Goal: Task Accomplishment & Management: Complete application form

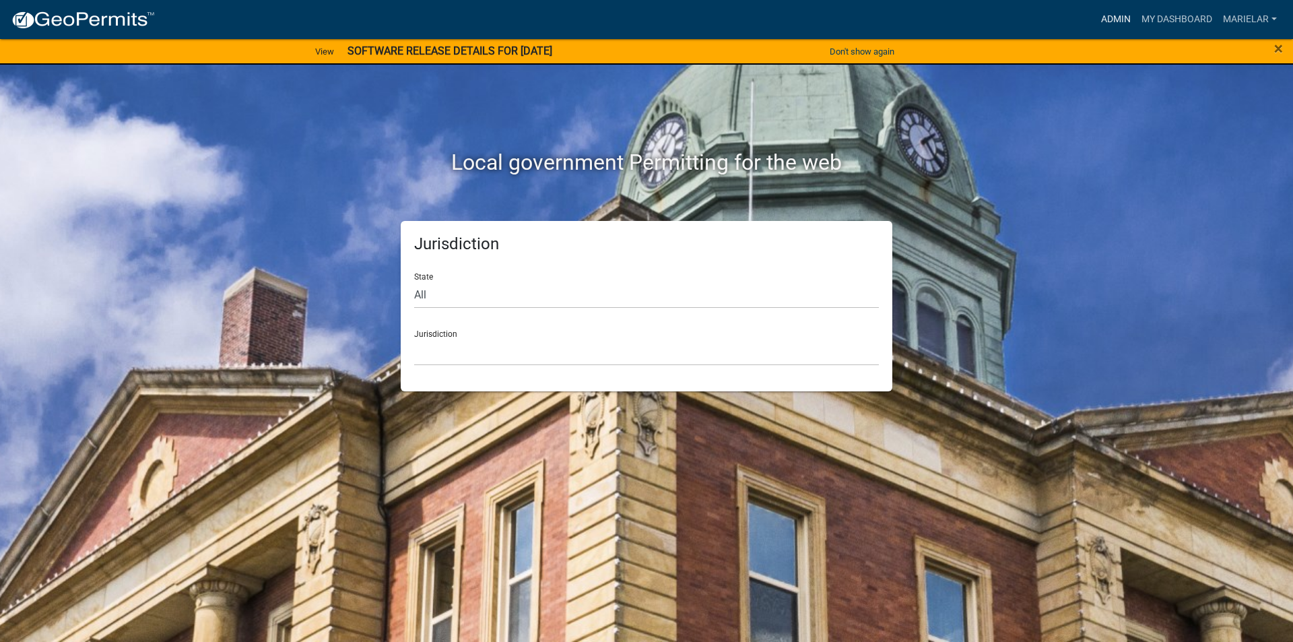
click at [1104, 26] on link "Admin" at bounding box center [1116, 20] width 40 height 26
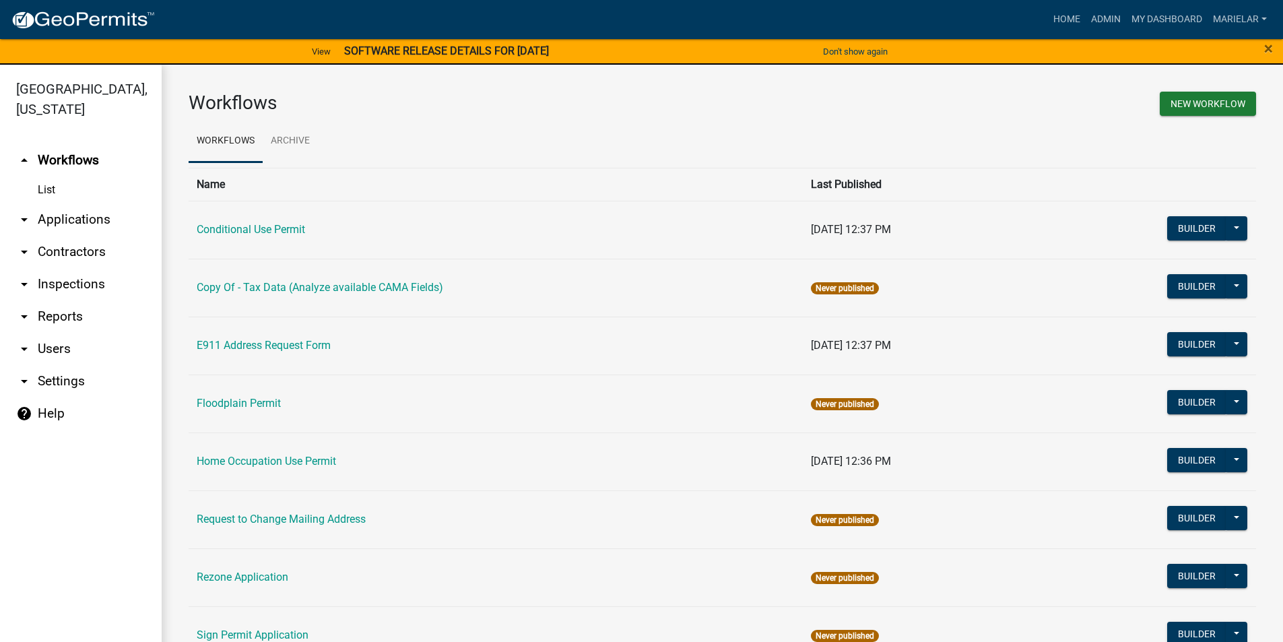
click at [26, 211] on icon "arrow_drop_down" at bounding box center [24, 219] width 16 height 16
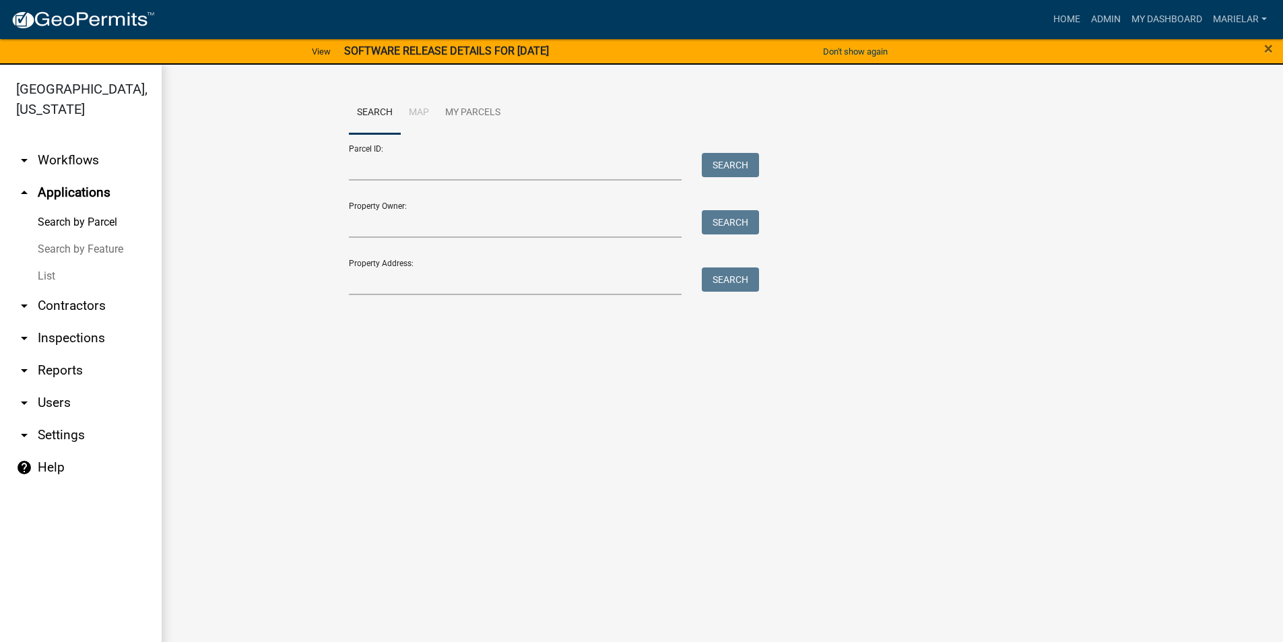
click at [59, 263] on link "List" at bounding box center [81, 276] width 162 height 27
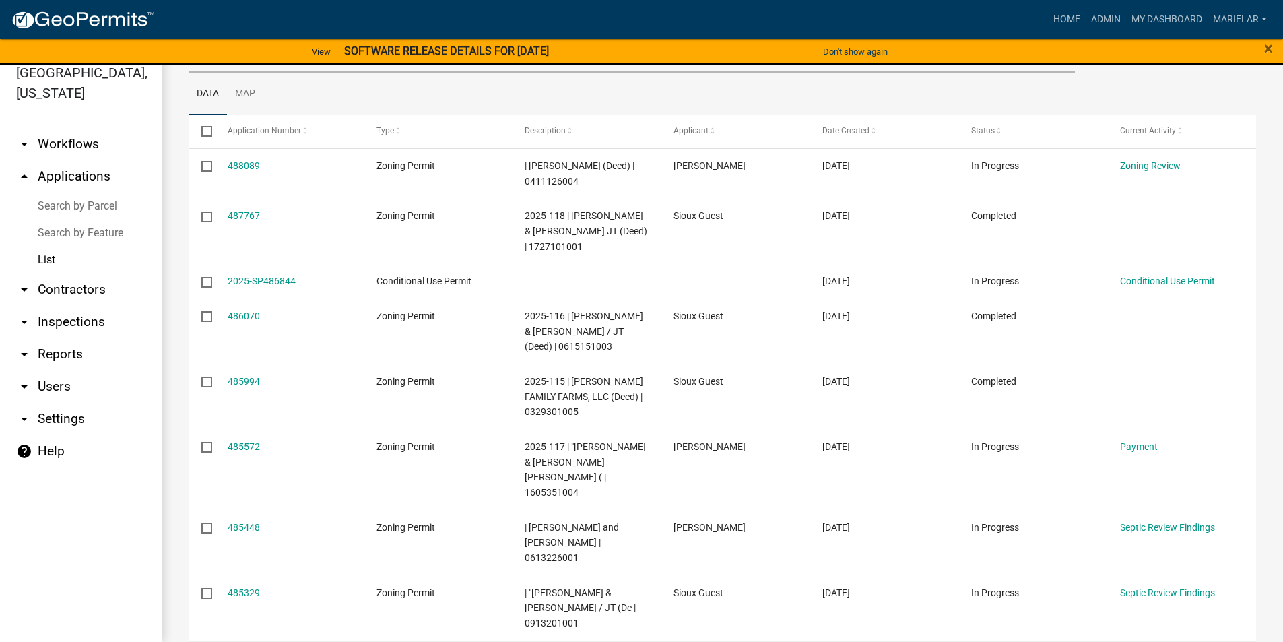
scroll to position [64, 0]
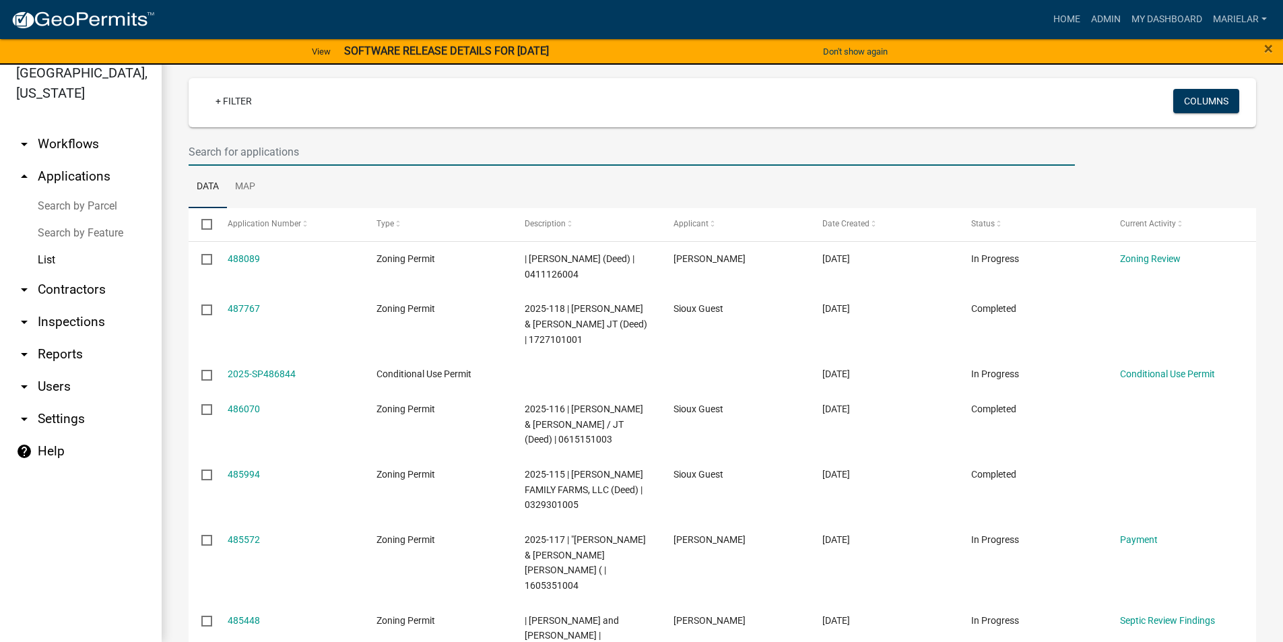
drag, startPoint x: 266, startPoint y: 154, endPoint x: 250, endPoint y: 155, distance: 15.5
click at [250, 155] on input "text" at bounding box center [632, 152] width 886 height 28
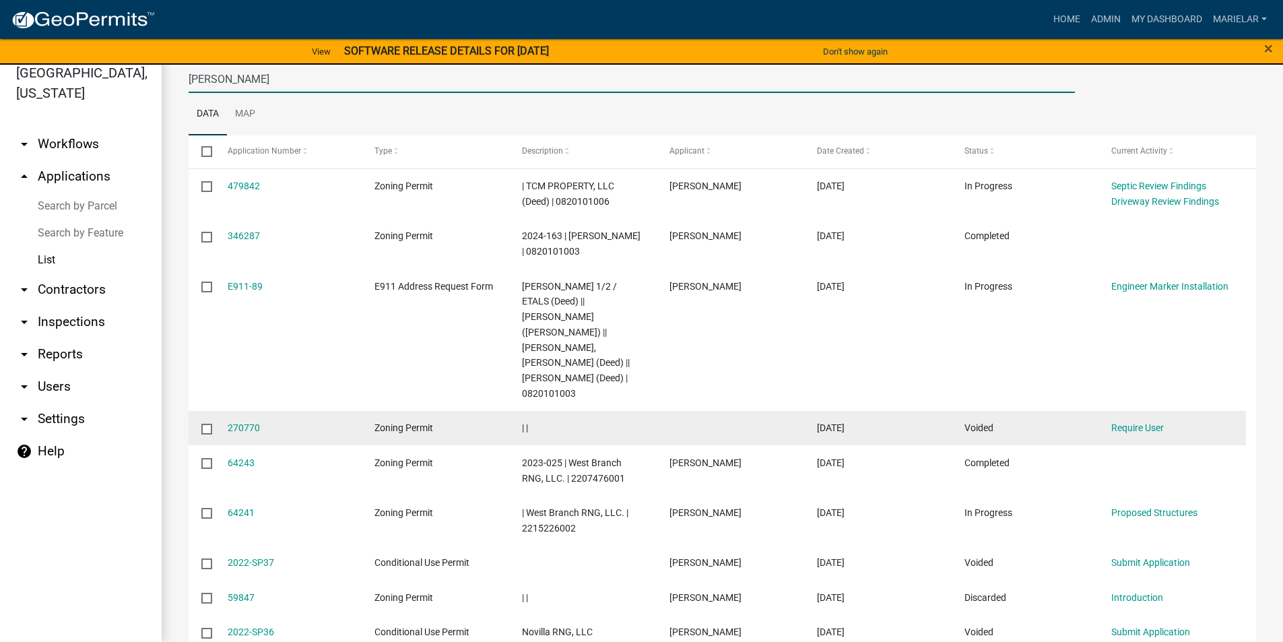
scroll to position [0, 0]
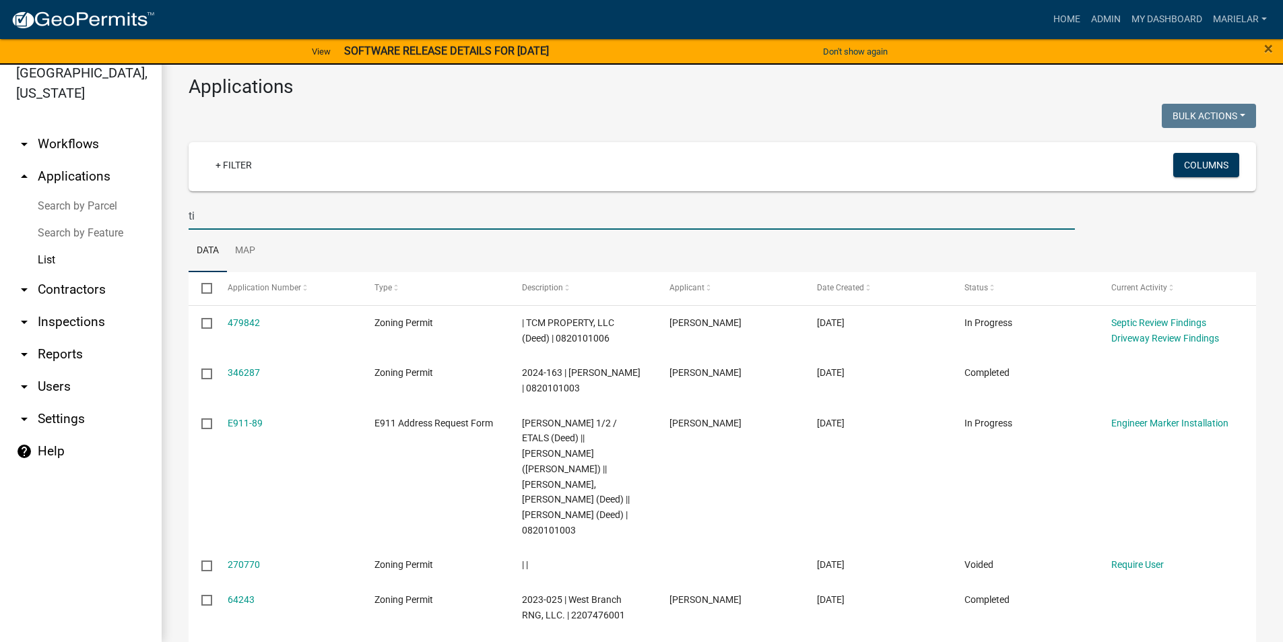
type input "t"
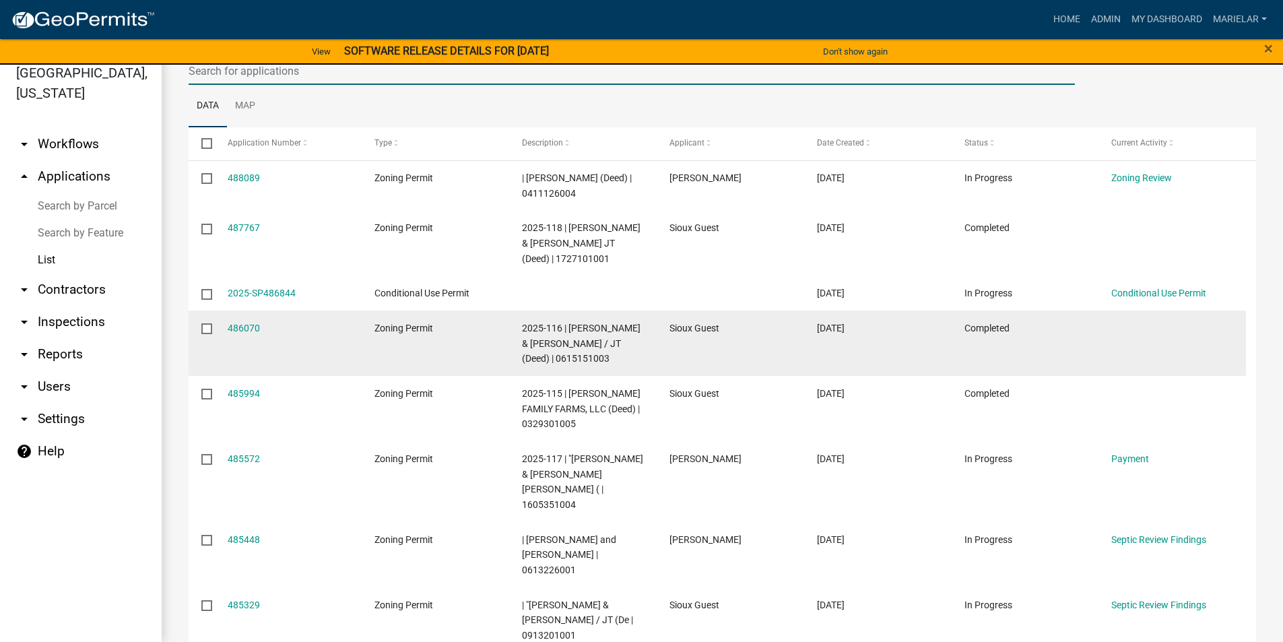
scroll to position [269, 0]
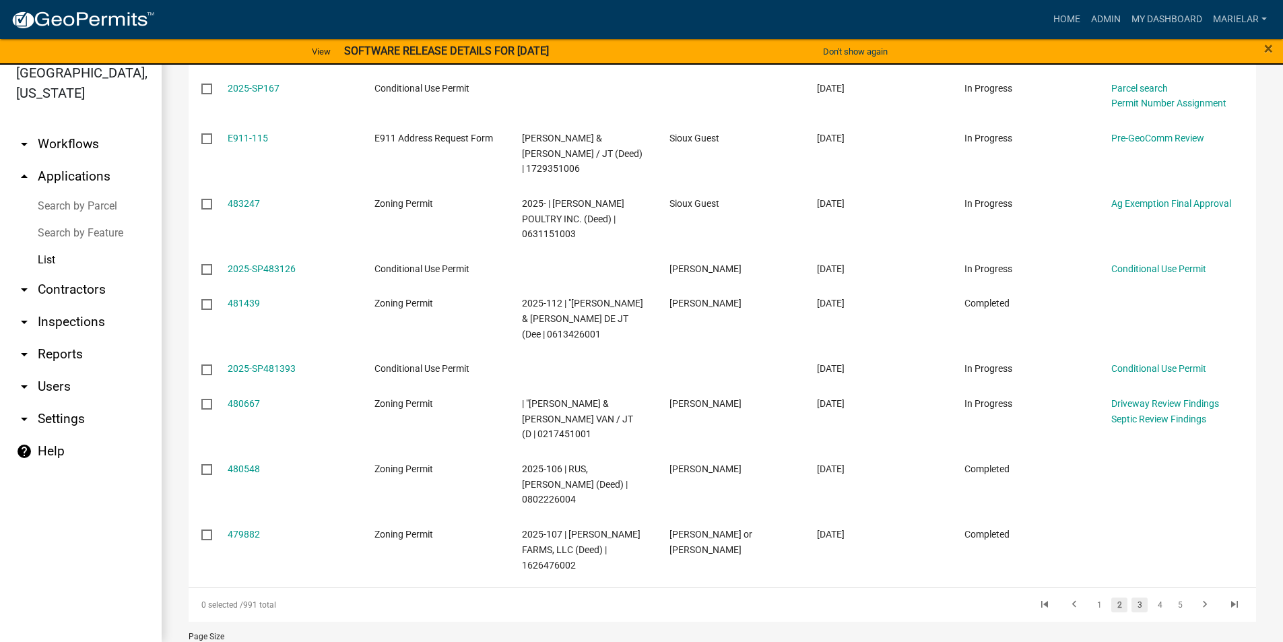
click at [1132, 597] on link "3" at bounding box center [1139, 604] width 16 height 15
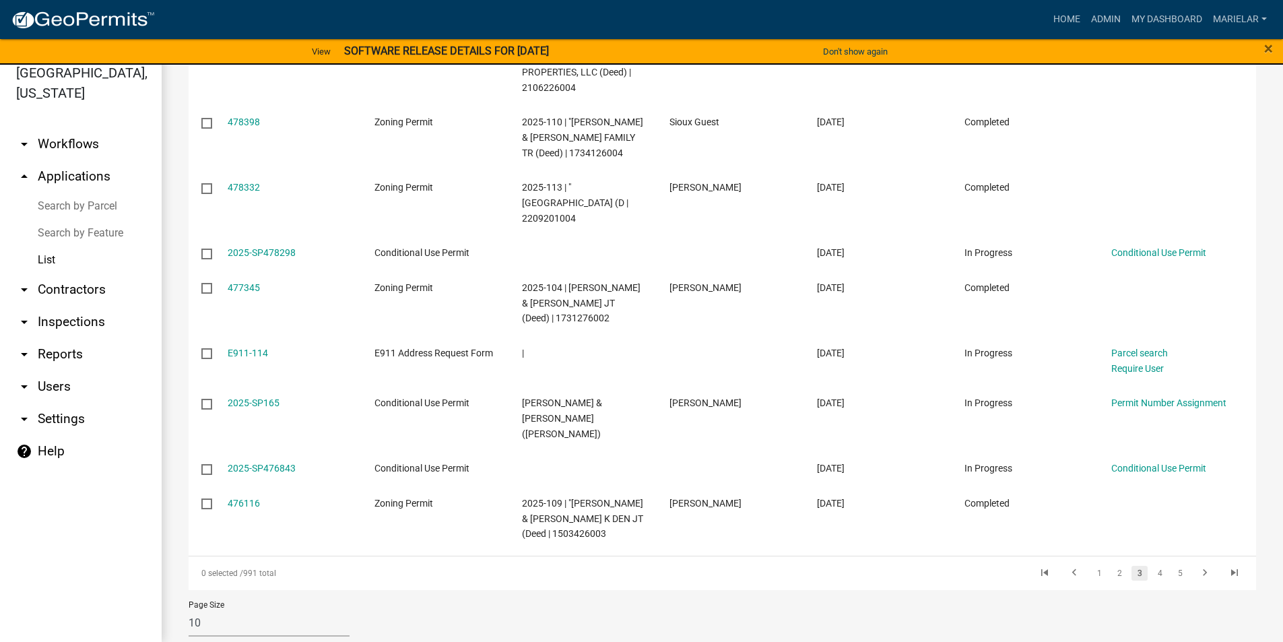
scroll to position [318, 0]
click at [1155, 564] on link "4" at bounding box center [1159, 571] width 16 height 15
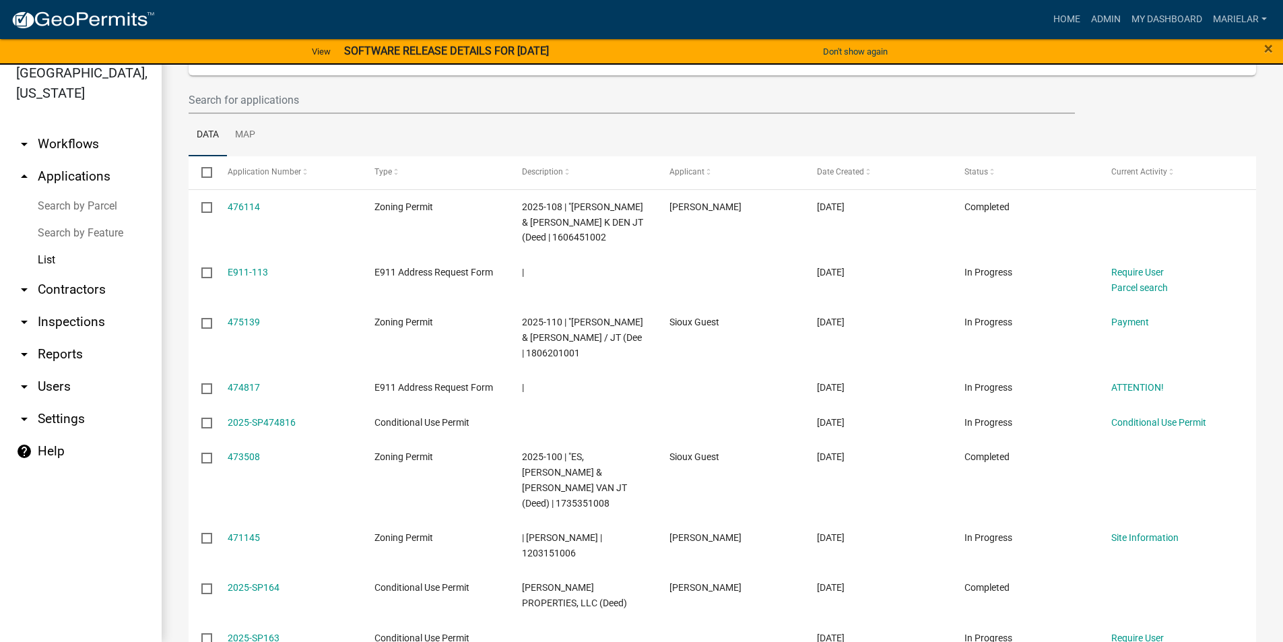
scroll to position [318, 0]
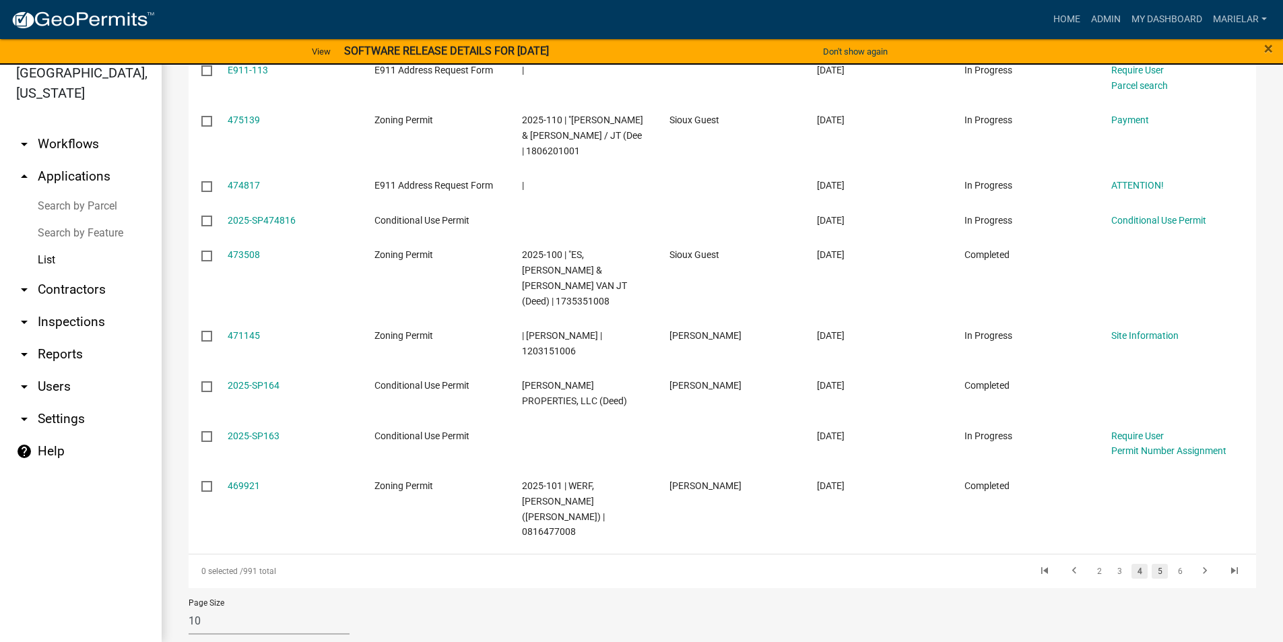
click at [1152, 564] on link "5" at bounding box center [1159, 571] width 16 height 15
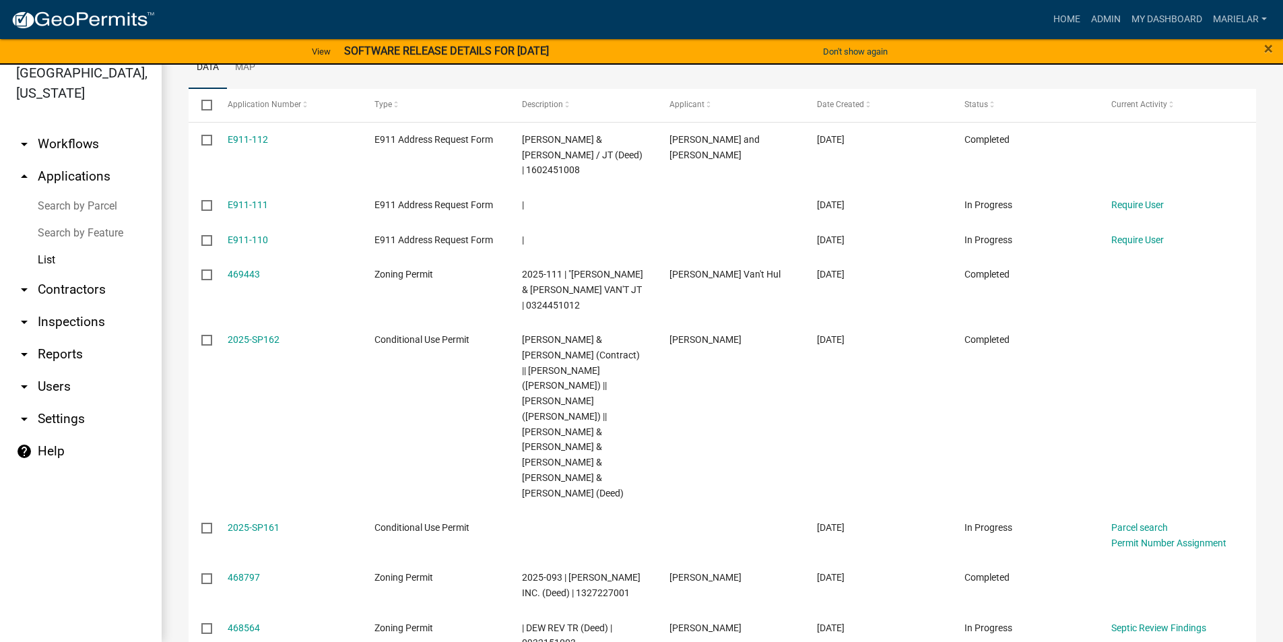
scroll to position [364, 0]
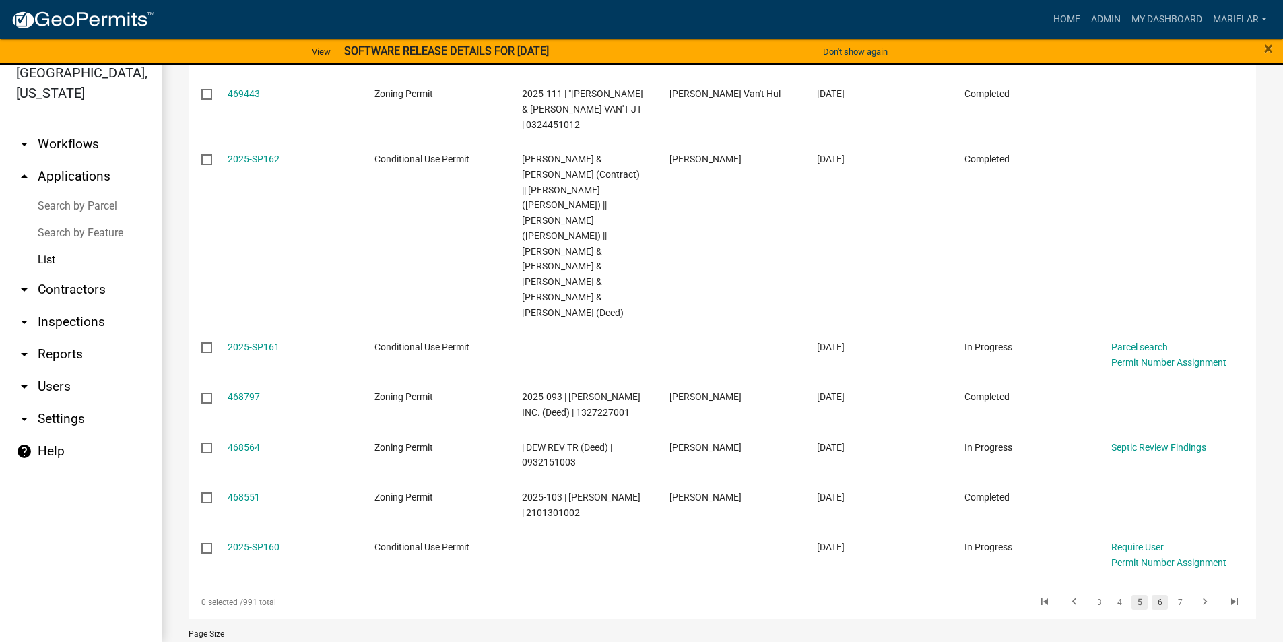
click at [1151, 595] on link "6" at bounding box center [1159, 602] width 16 height 15
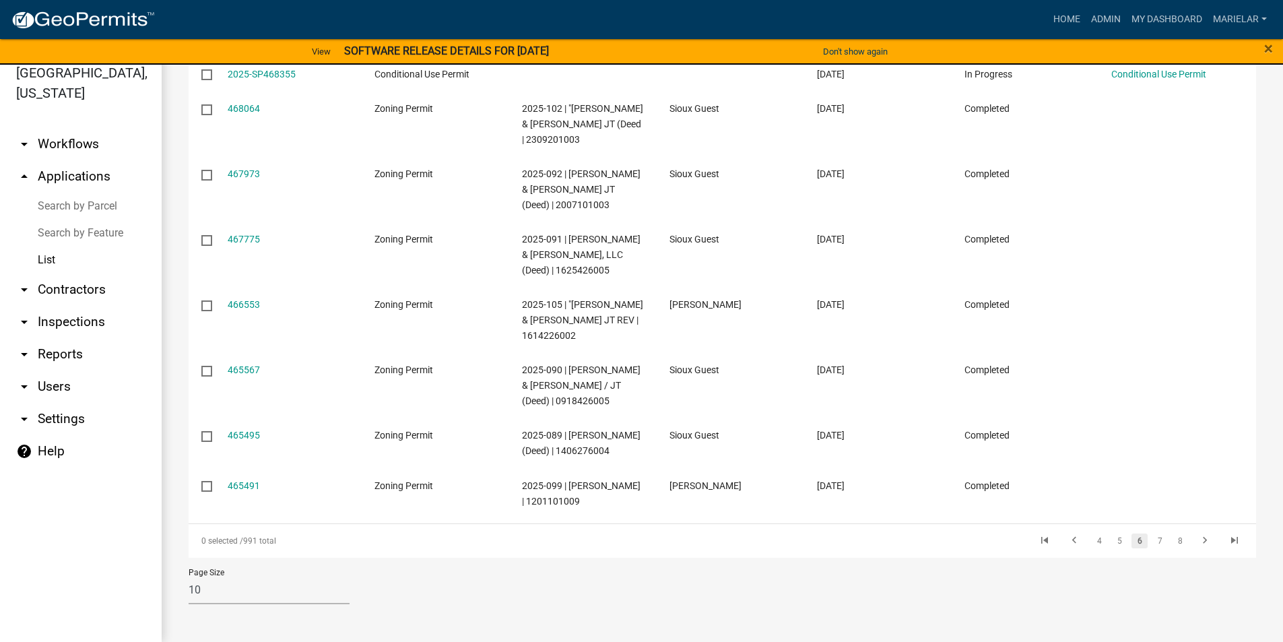
scroll to position [348, 0]
click at [1111, 540] on link "5" at bounding box center [1119, 540] width 16 height 15
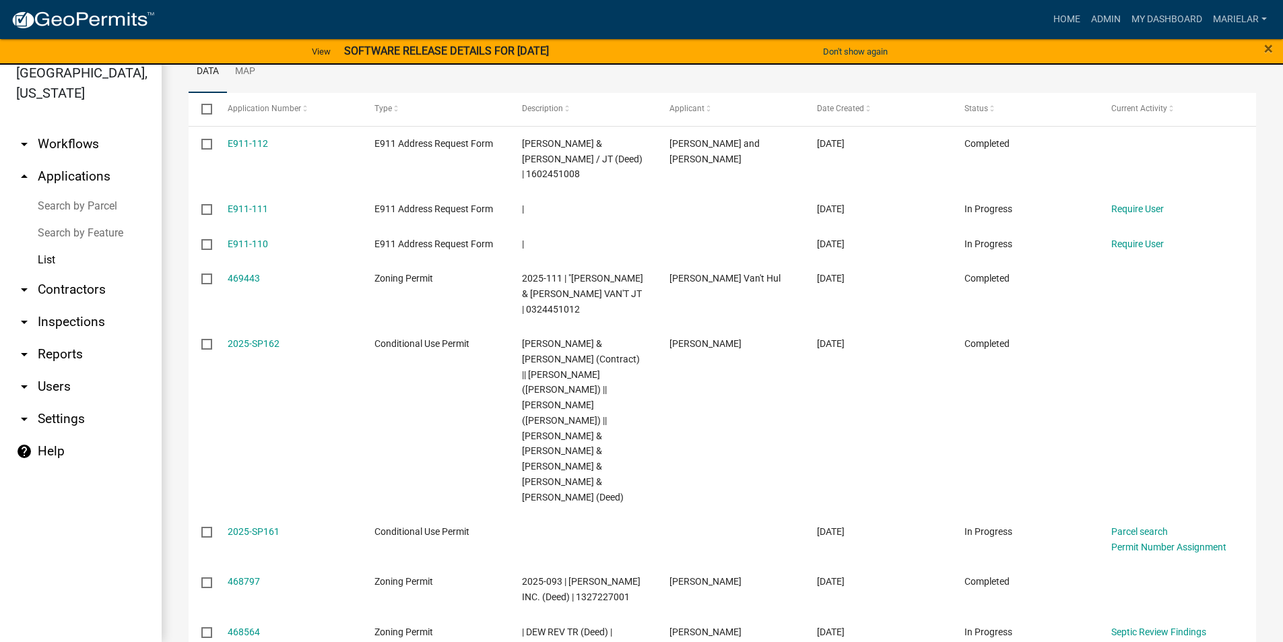
scroll to position [296, 0]
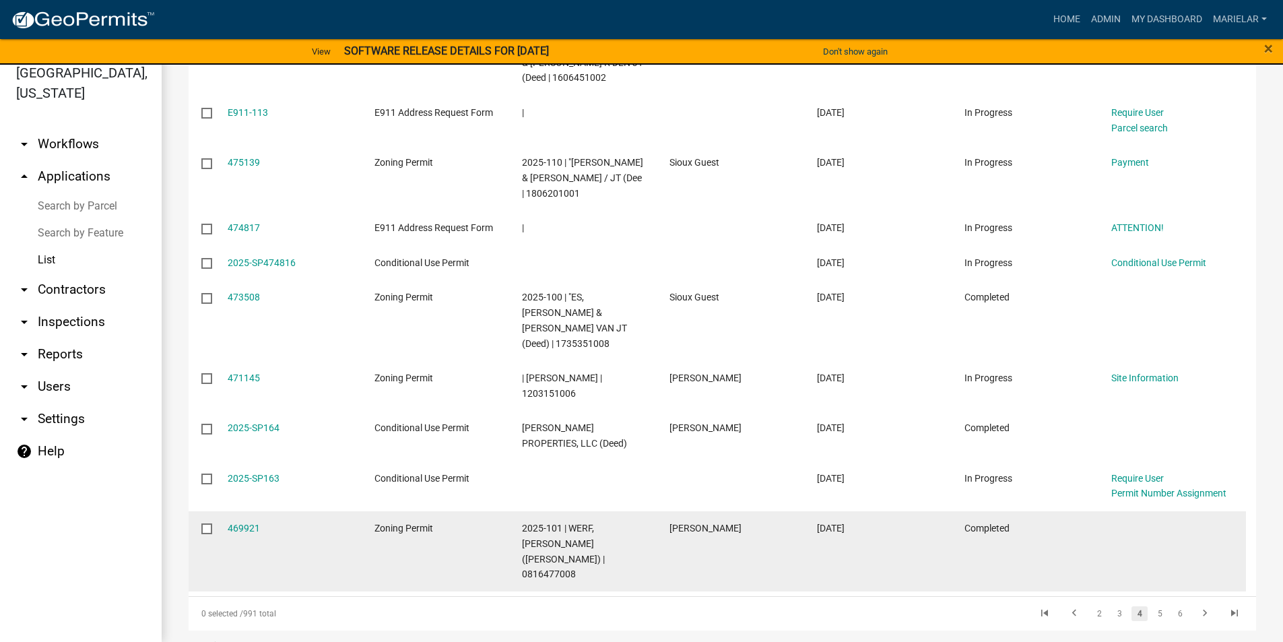
scroll to position [318, 0]
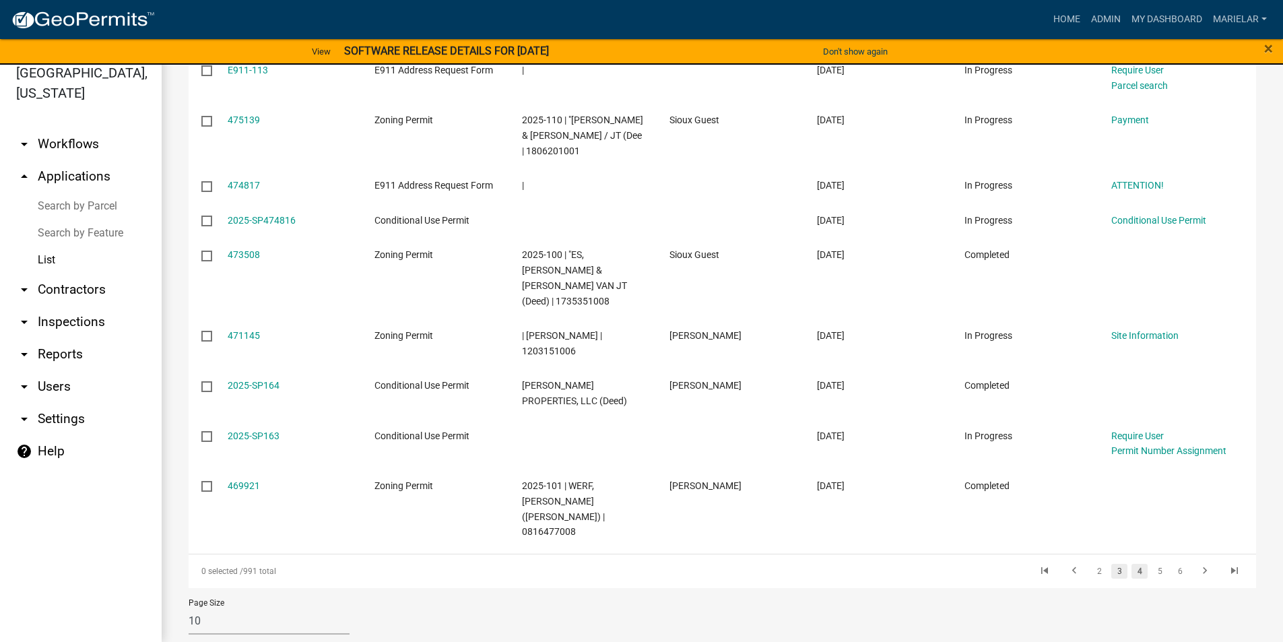
click at [1111, 564] on link "3" at bounding box center [1119, 571] width 16 height 15
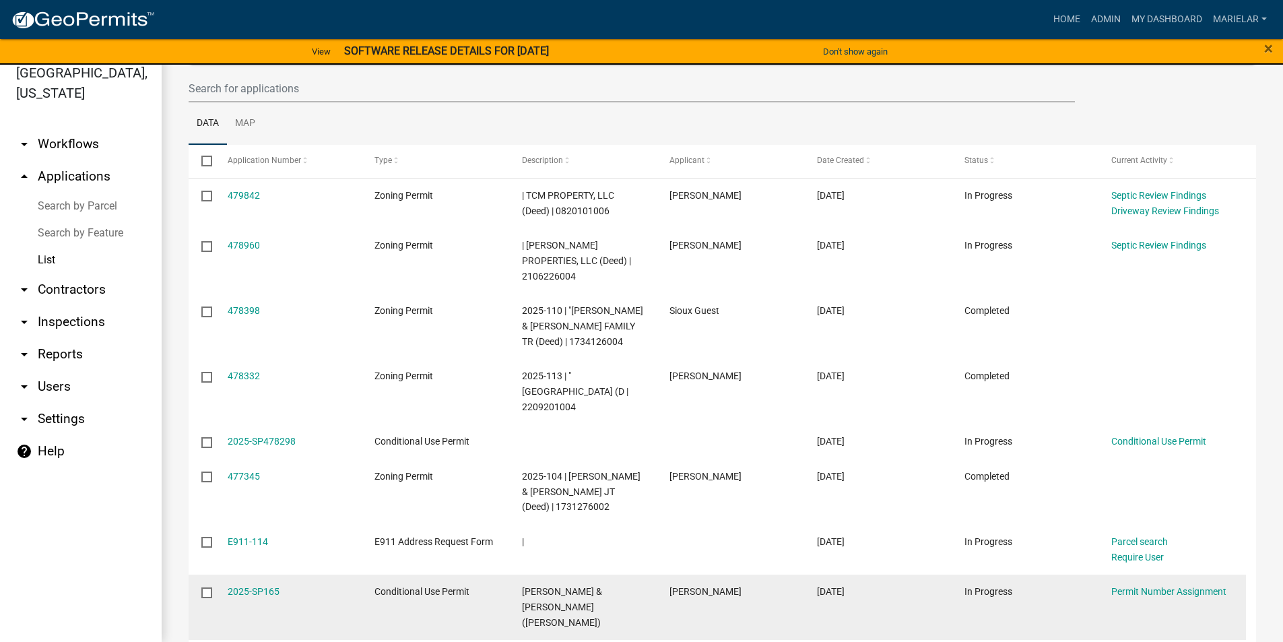
scroll to position [116, 0]
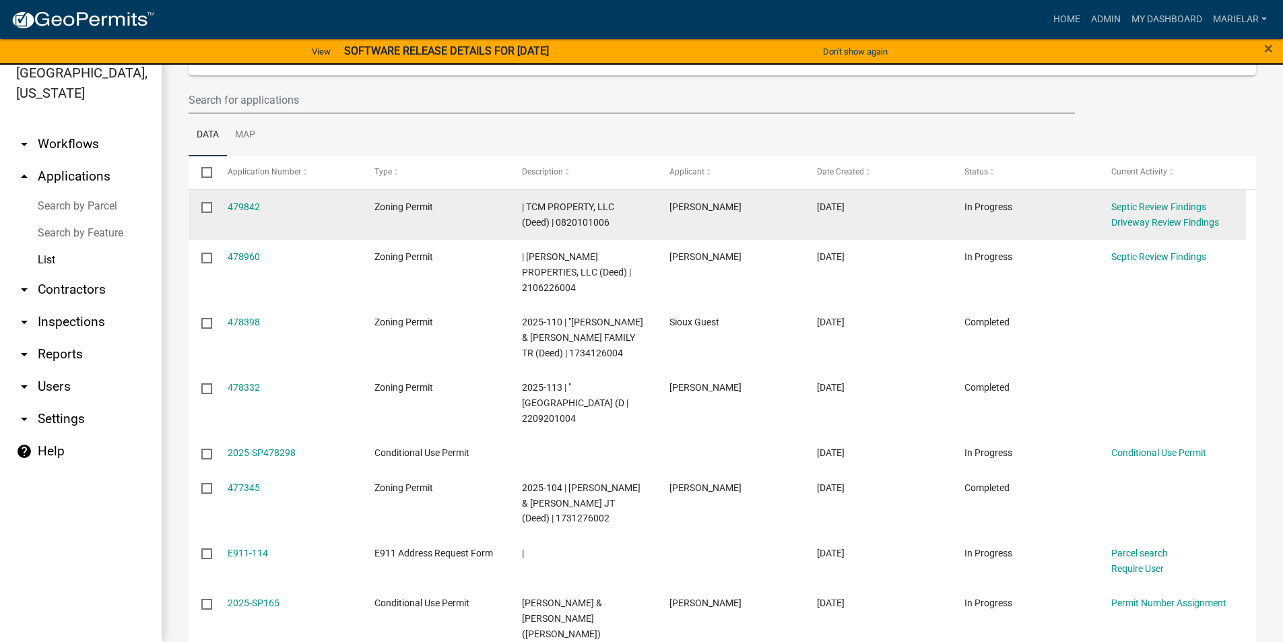
click at [259, 201] on div "479842" at bounding box center [288, 206] width 121 height 15
click at [248, 203] on link "479842" at bounding box center [244, 206] width 32 height 11
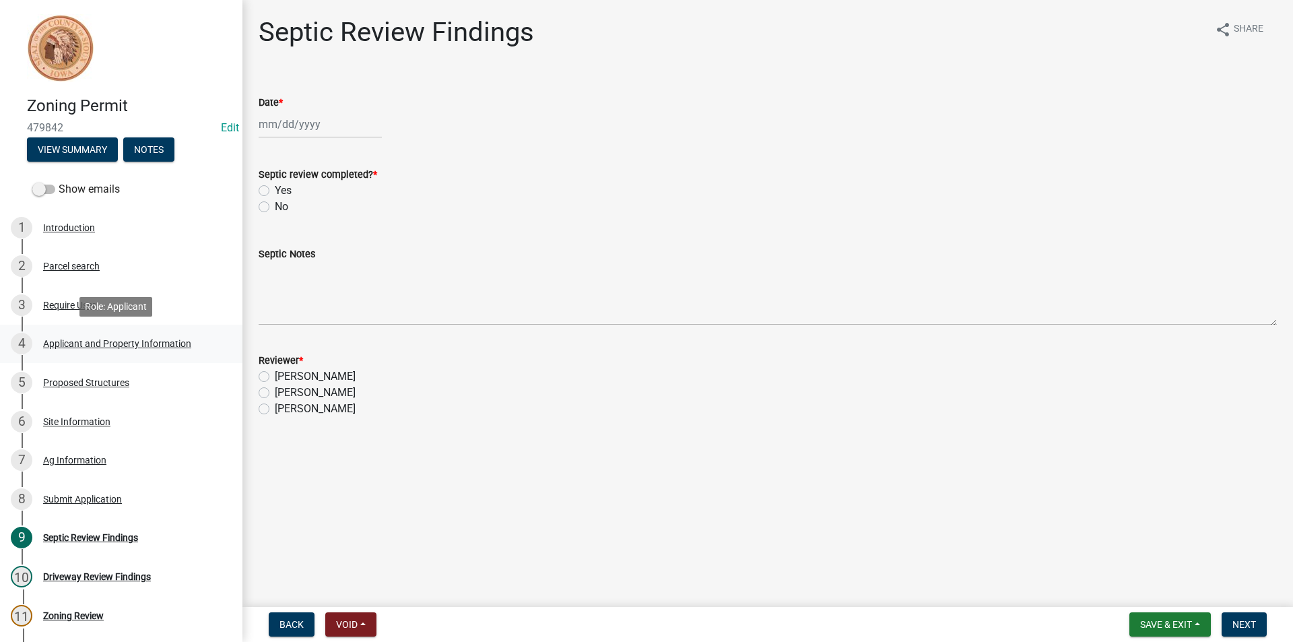
click at [157, 347] on div "Applicant and Property Information" at bounding box center [117, 343] width 148 height 9
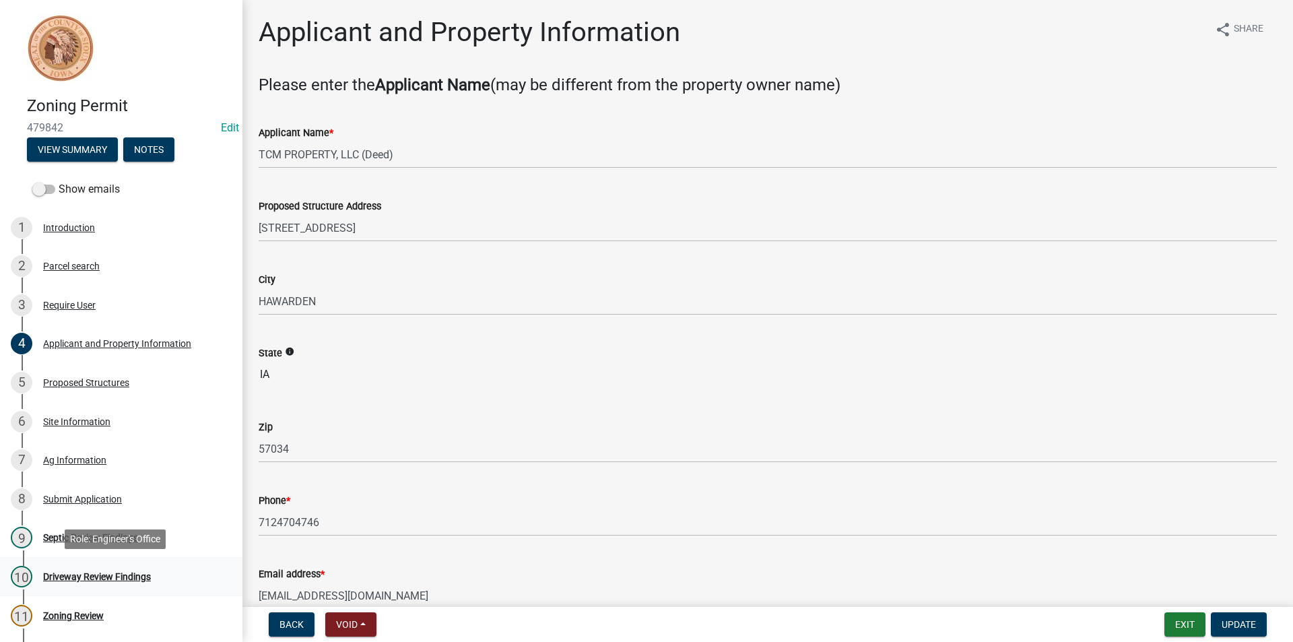
click at [105, 574] on div "Driveway Review Findings" at bounding box center [97, 576] width 108 height 9
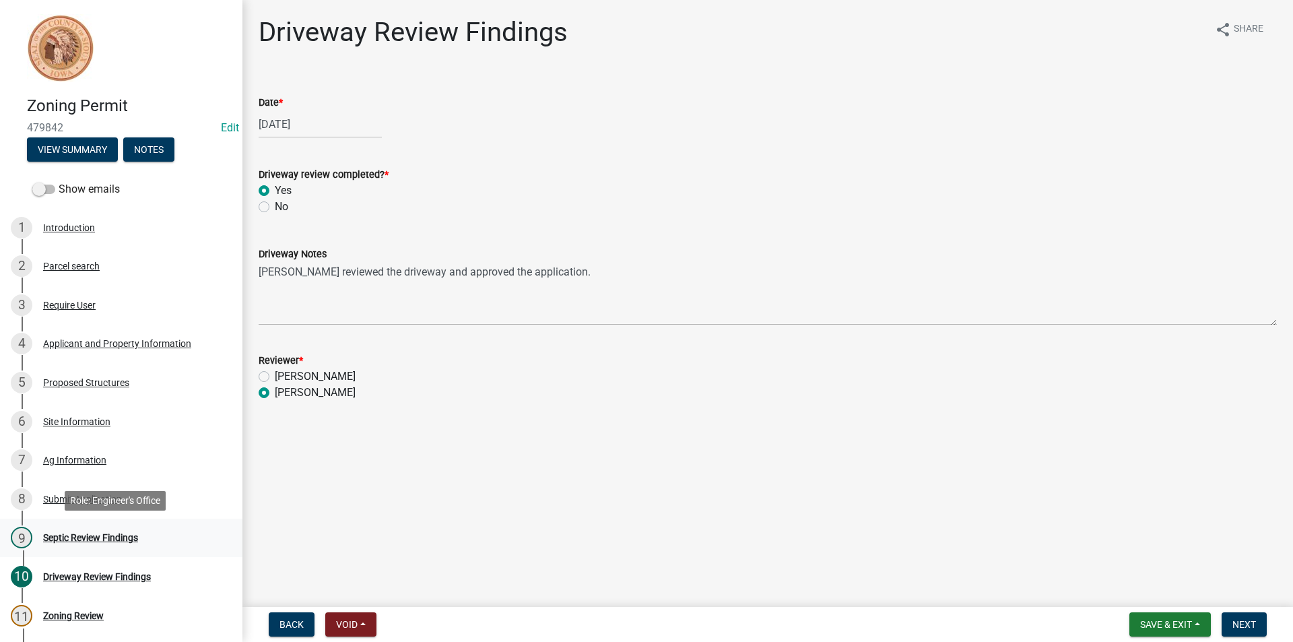
click at [121, 541] on div "Septic Review Findings" at bounding box center [90, 537] width 95 height 9
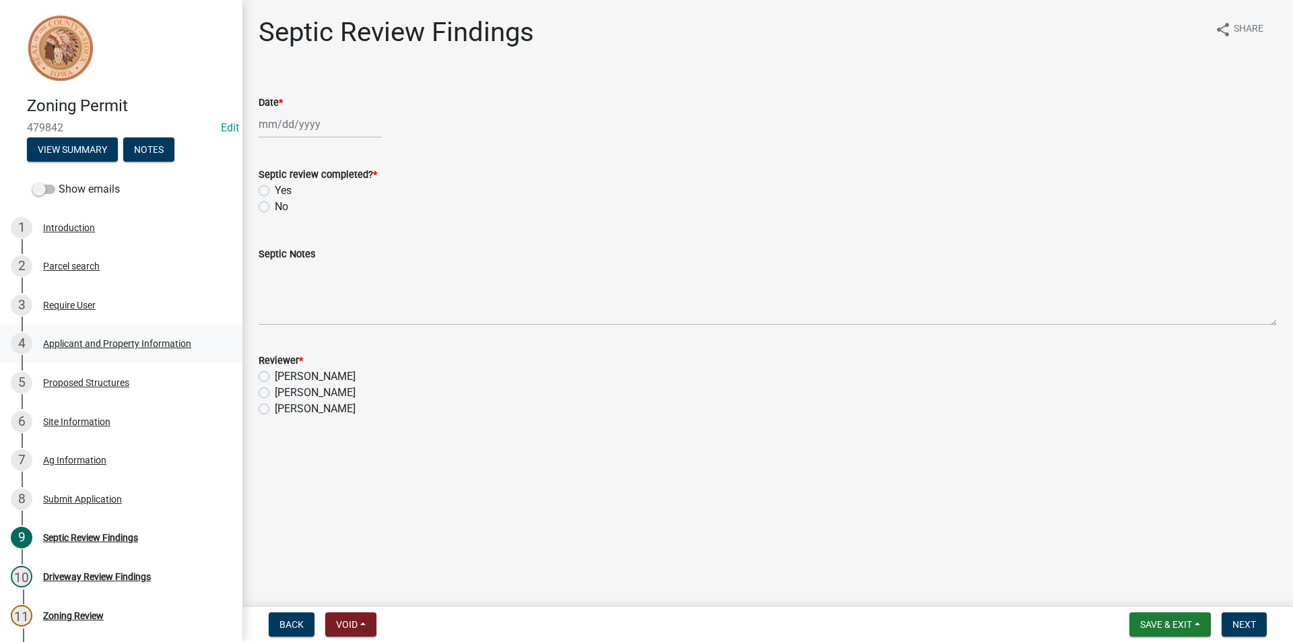
click at [92, 341] on div "Applicant and Property Information" at bounding box center [117, 343] width 148 height 9
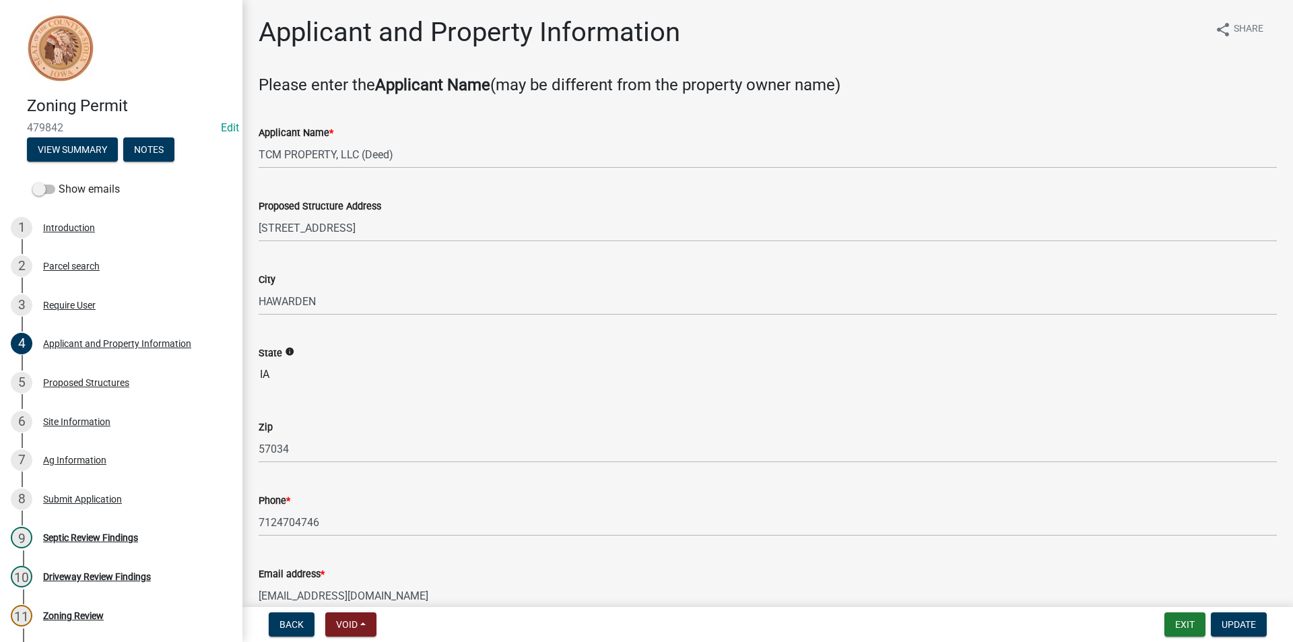
click at [81, 391] on div "5 Proposed Structures" at bounding box center [116, 383] width 210 height 22
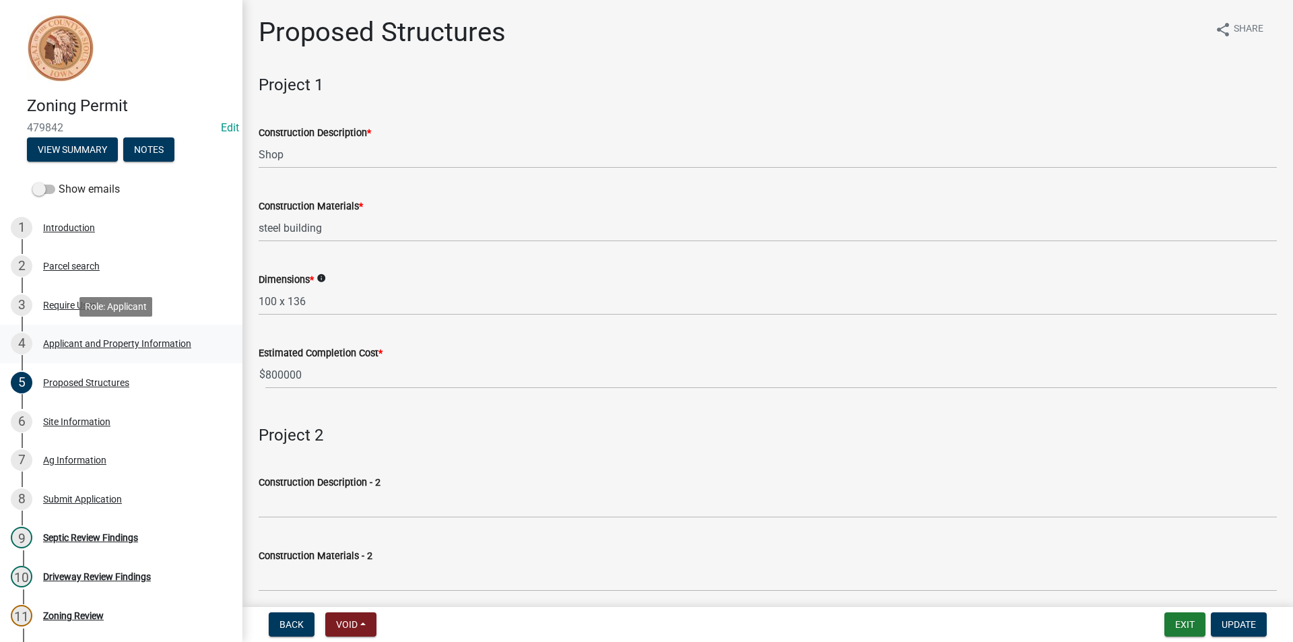
click at [138, 345] on div "Applicant and Property Information" at bounding box center [117, 343] width 148 height 9
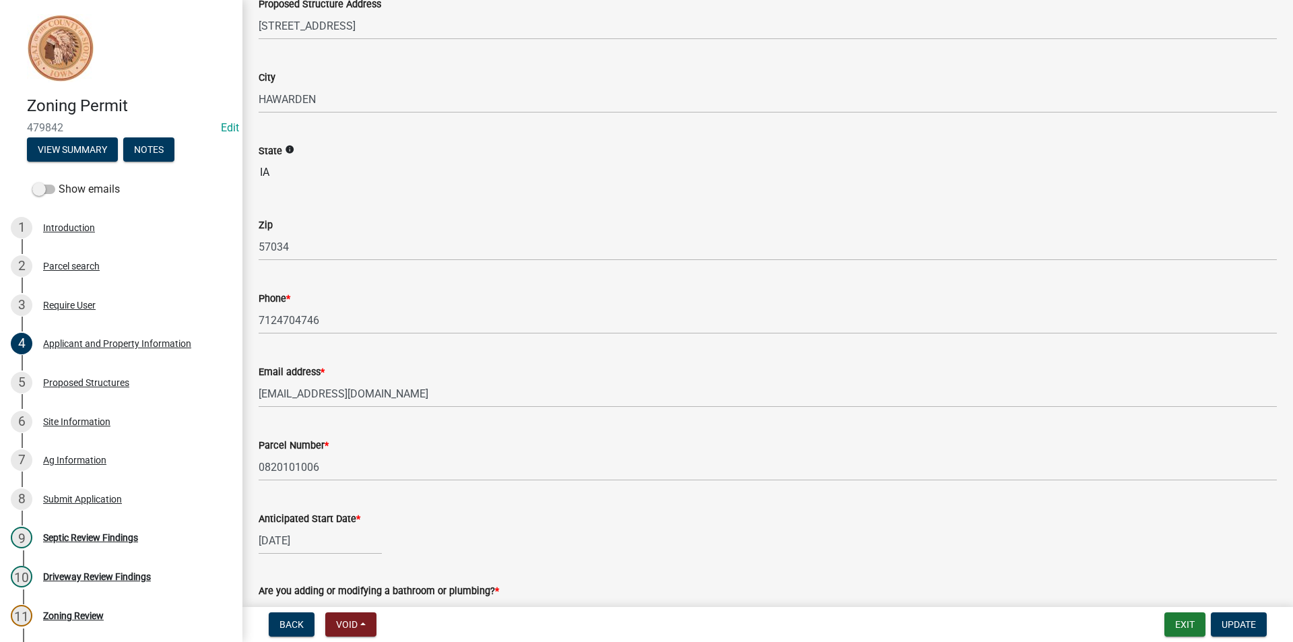
scroll to position [269, 0]
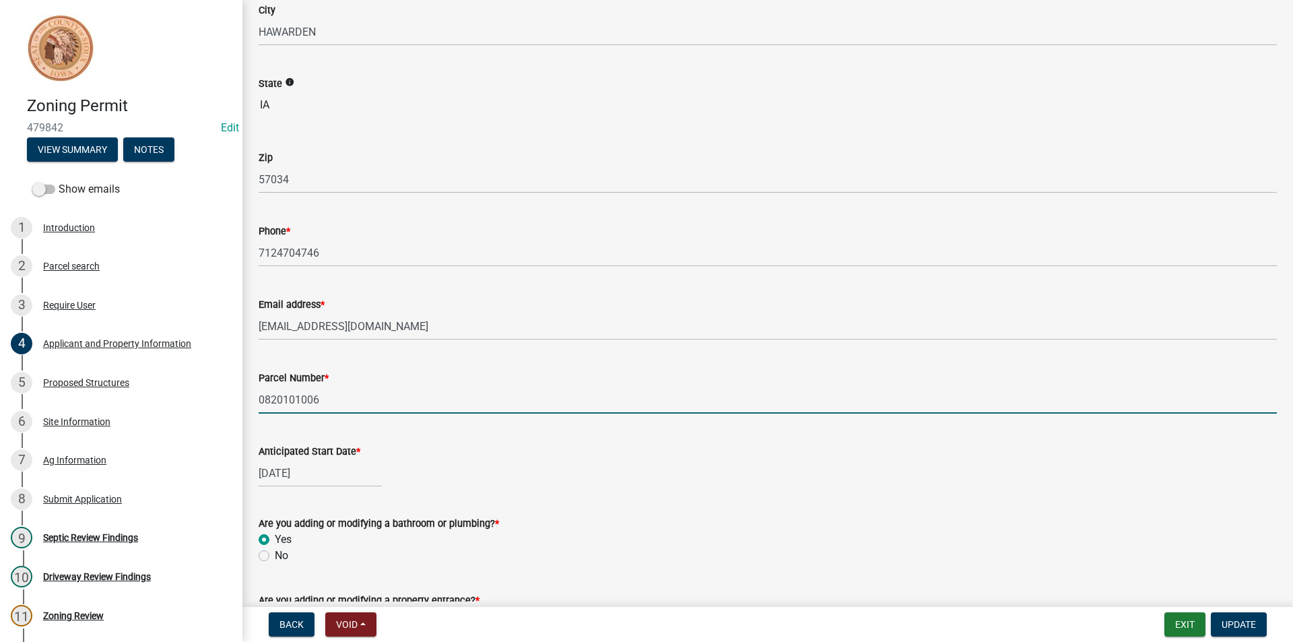
click at [310, 399] on input "0820101006" at bounding box center [768, 400] width 1018 height 28
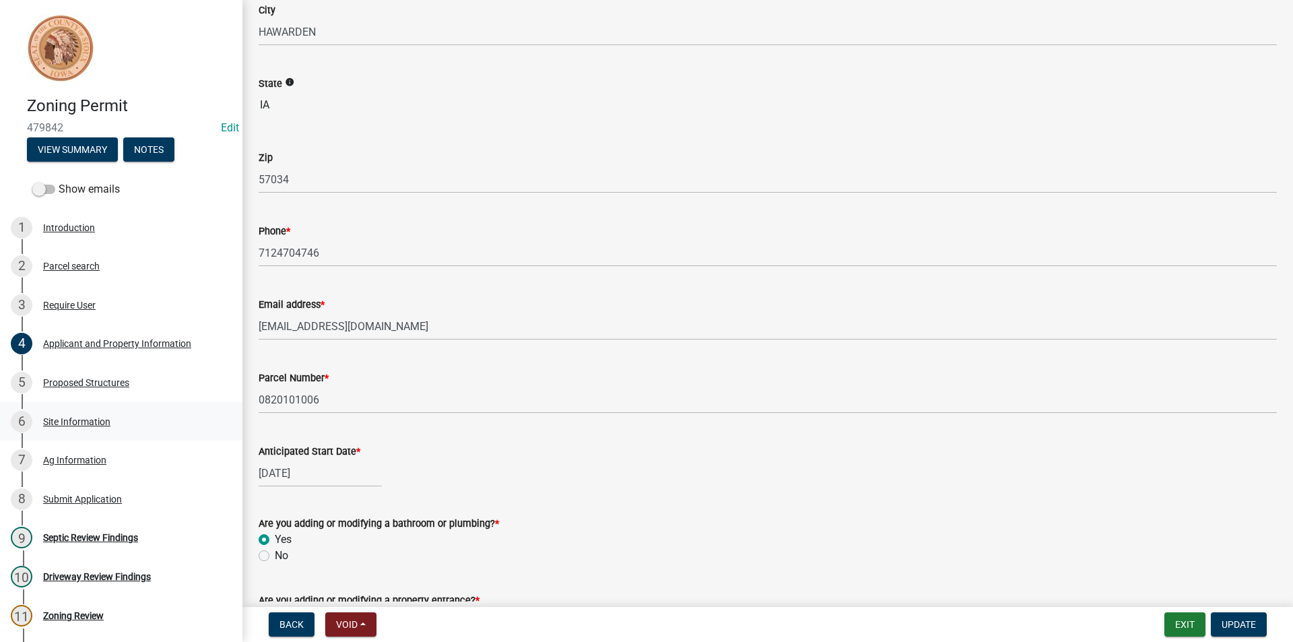
click at [76, 412] on div "6 Site Information" at bounding box center [116, 422] width 210 height 22
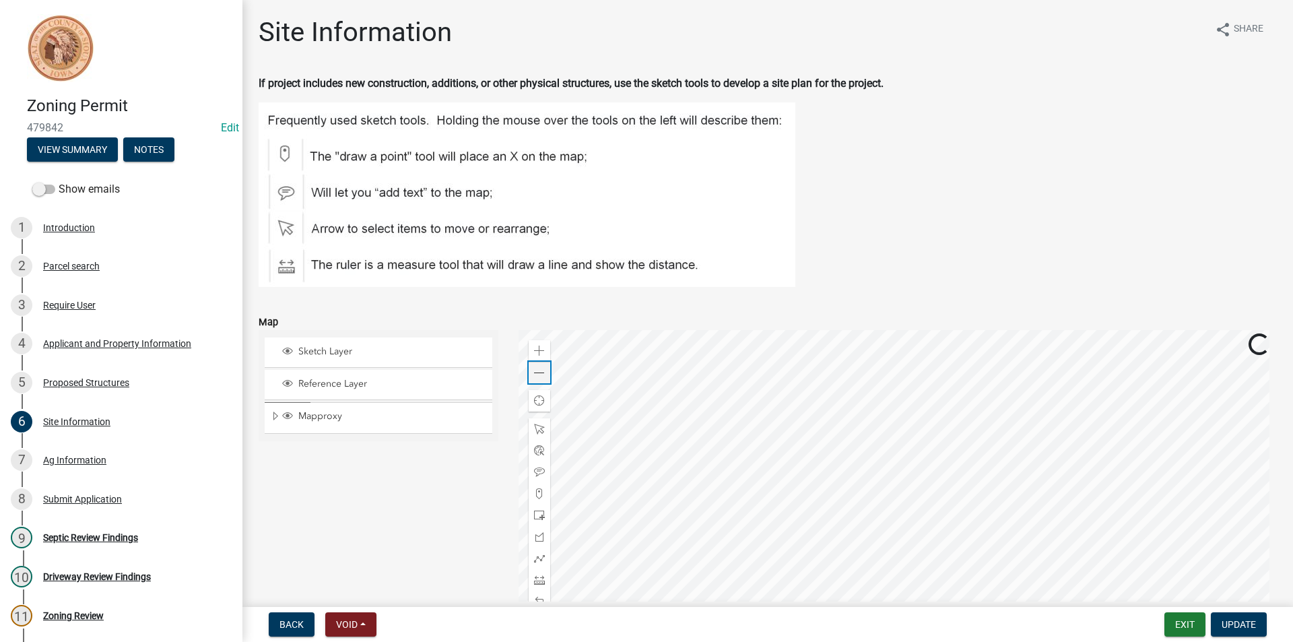
click at [541, 372] on span at bounding box center [539, 373] width 11 height 11
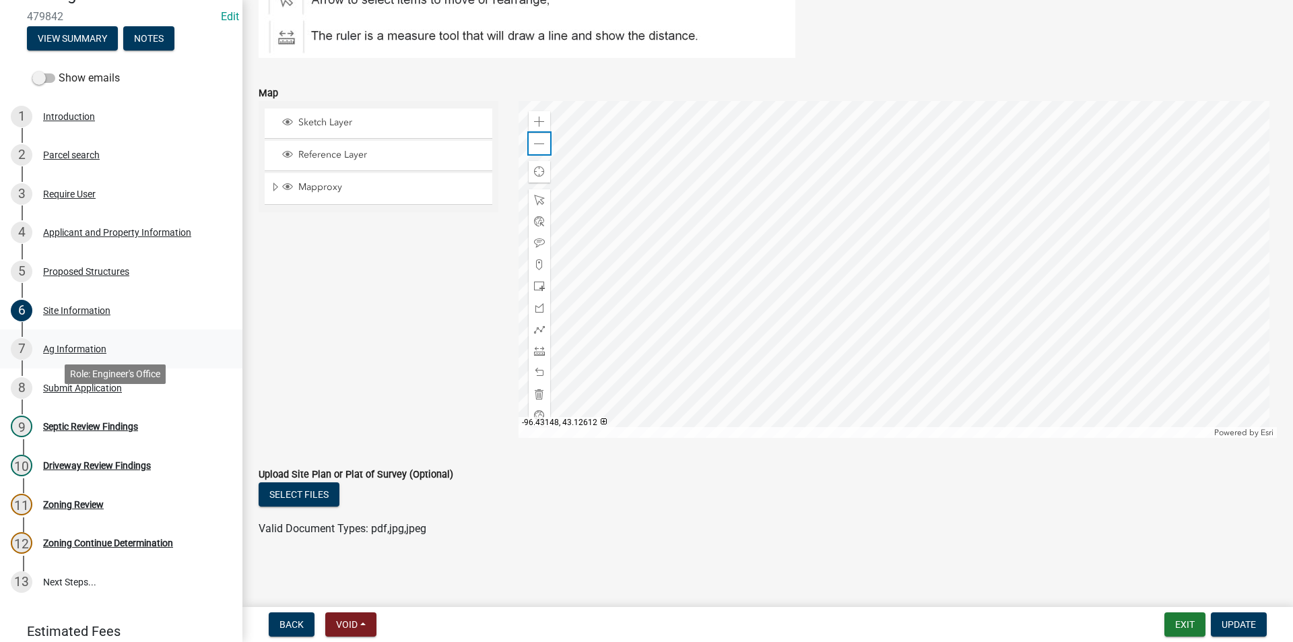
scroll to position [135, 0]
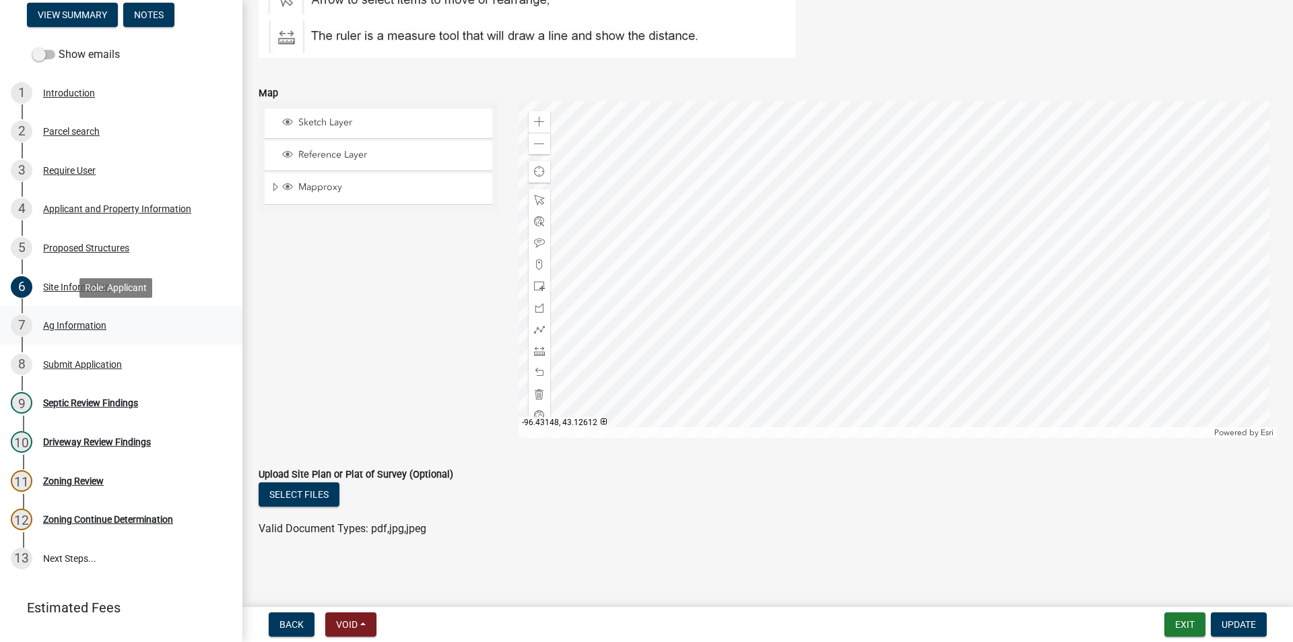
click at [82, 330] on div "Ag Information" at bounding box center [74, 325] width 63 height 9
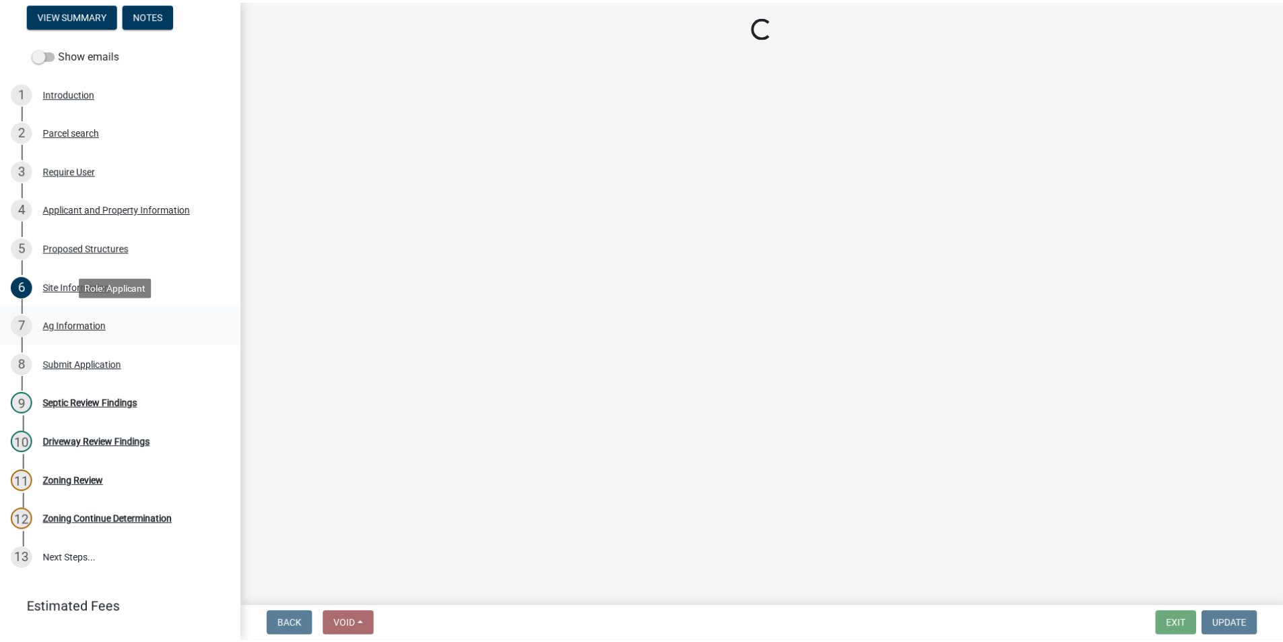
scroll to position [0, 0]
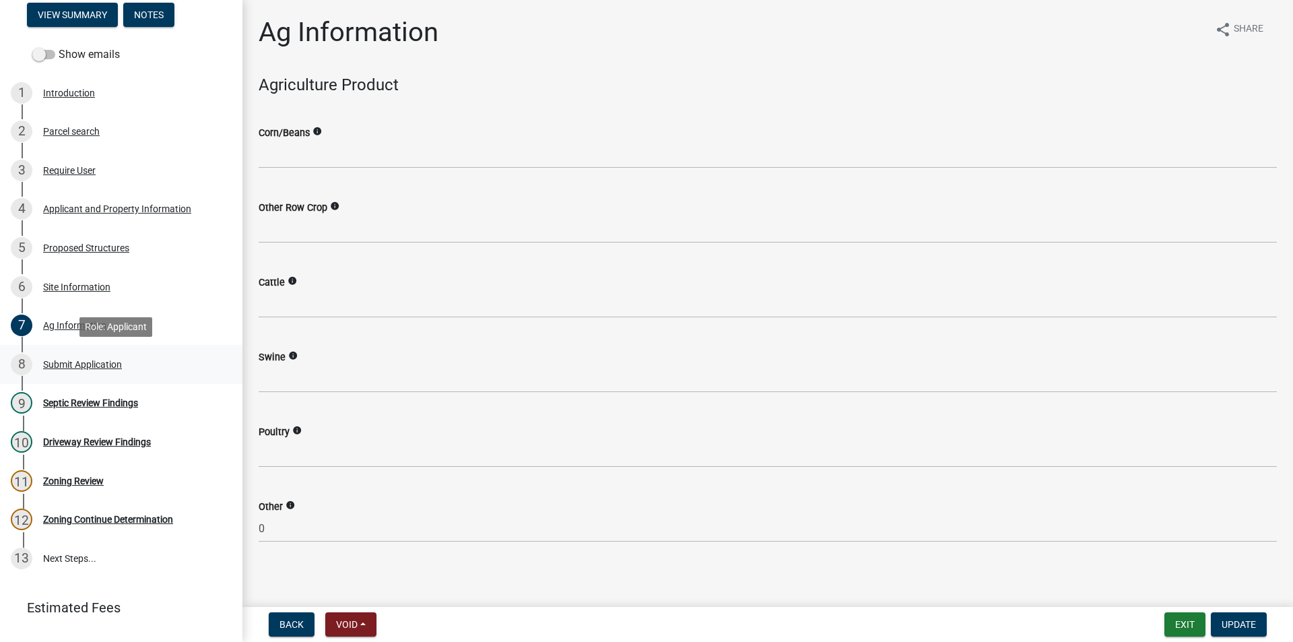
click at [100, 368] on div "Submit Application" at bounding box center [82, 364] width 79 height 9
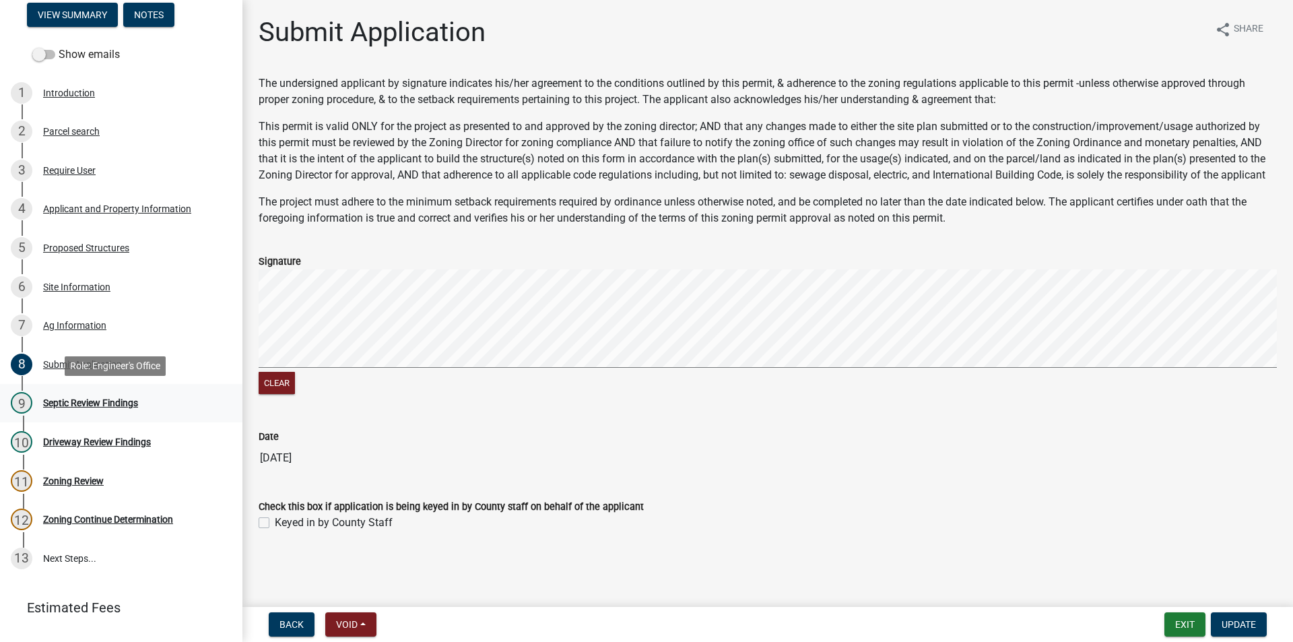
click at [97, 399] on div "Septic Review Findings" at bounding box center [90, 402] width 95 height 9
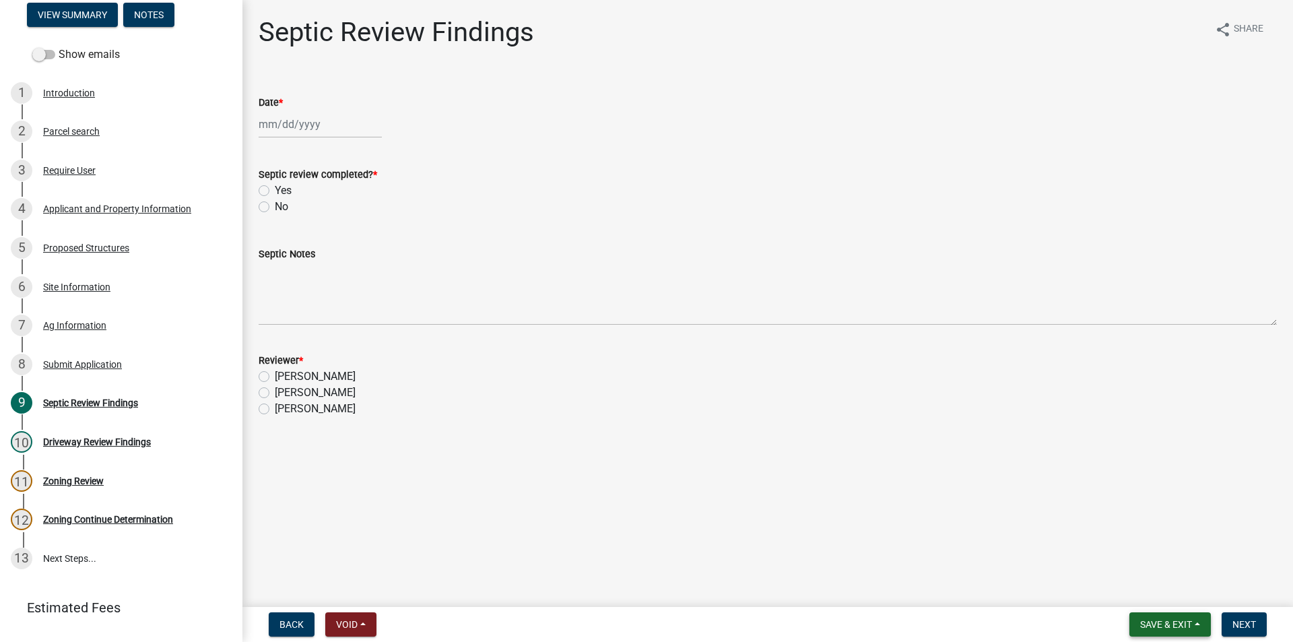
click at [1174, 624] on span "Save & Exit" at bounding box center [1166, 624] width 52 height 11
click at [1168, 601] on button "Save & Exit" at bounding box center [1157, 589] width 108 height 32
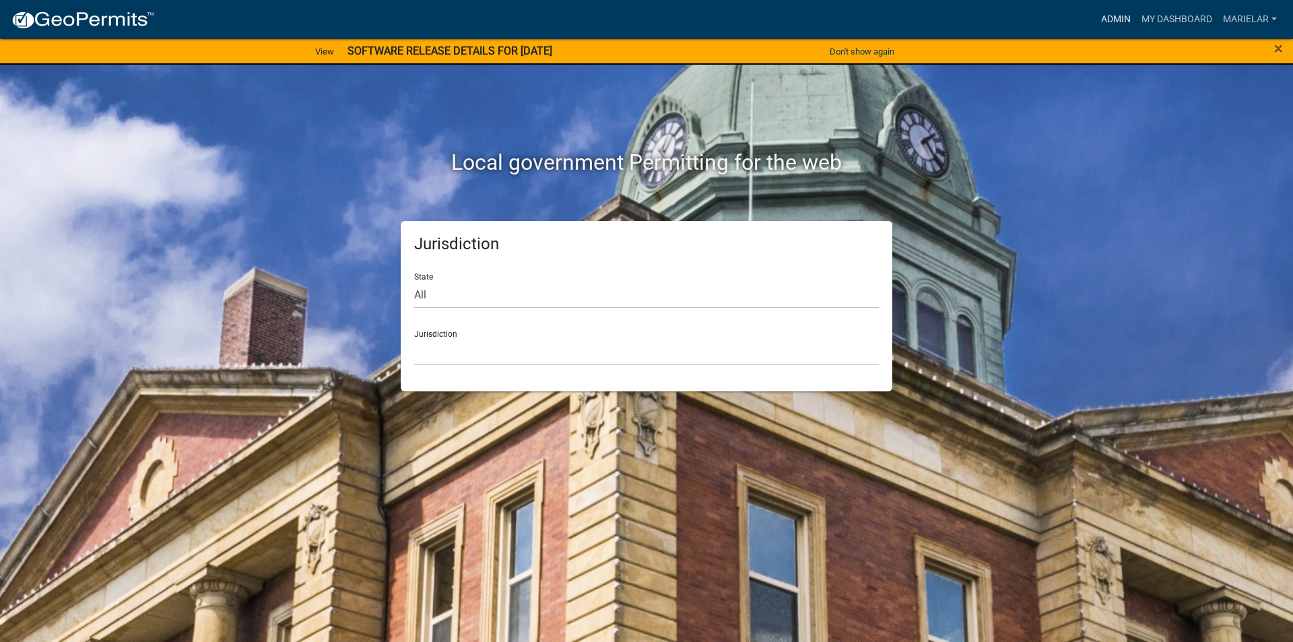
click at [1116, 18] on link "Admin" at bounding box center [1116, 20] width 40 height 26
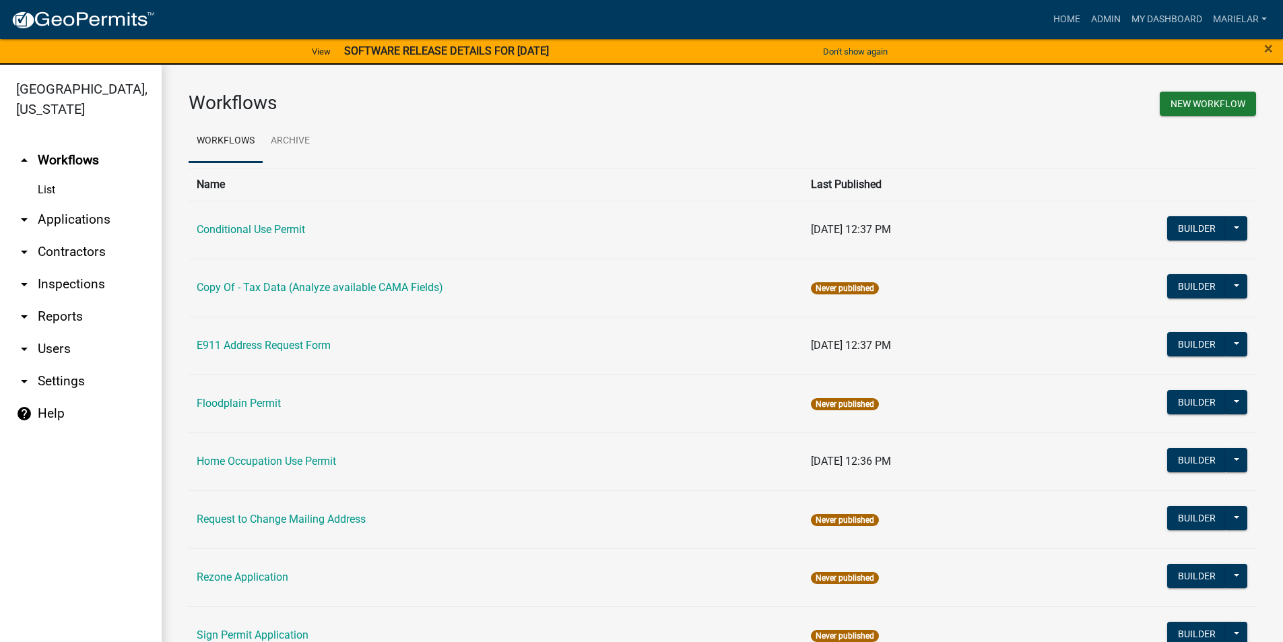
click at [22, 211] on icon "arrow_drop_down" at bounding box center [24, 219] width 16 height 16
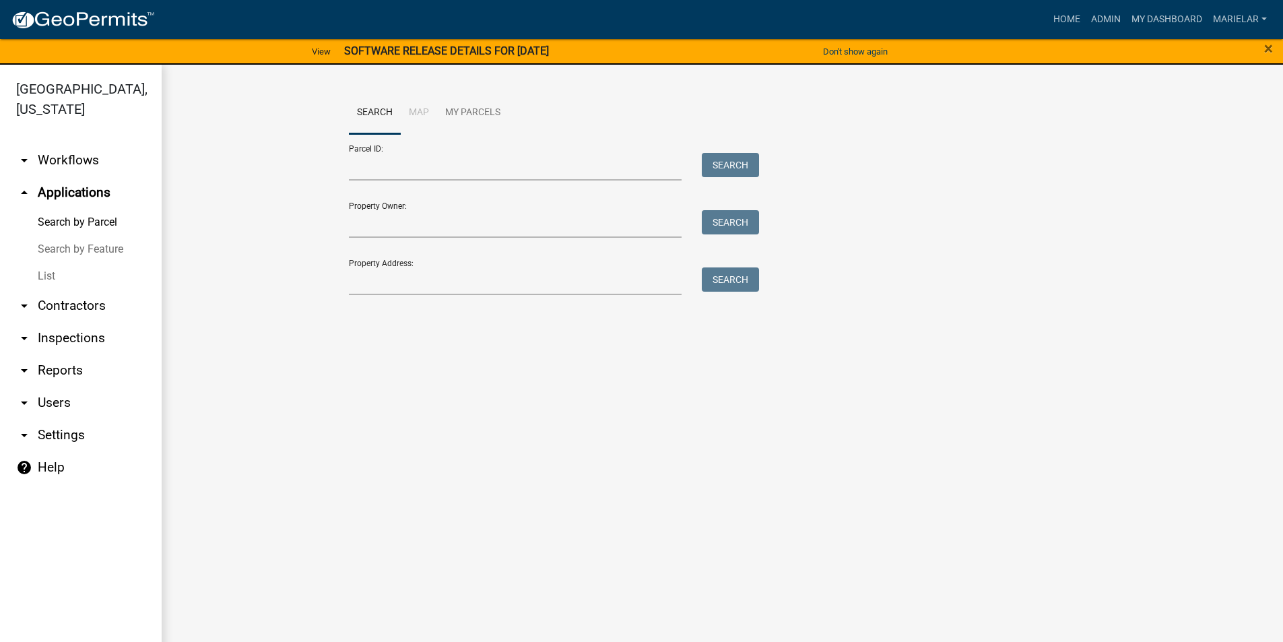
click at [51, 263] on link "List" at bounding box center [81, 276] width 162 height 27
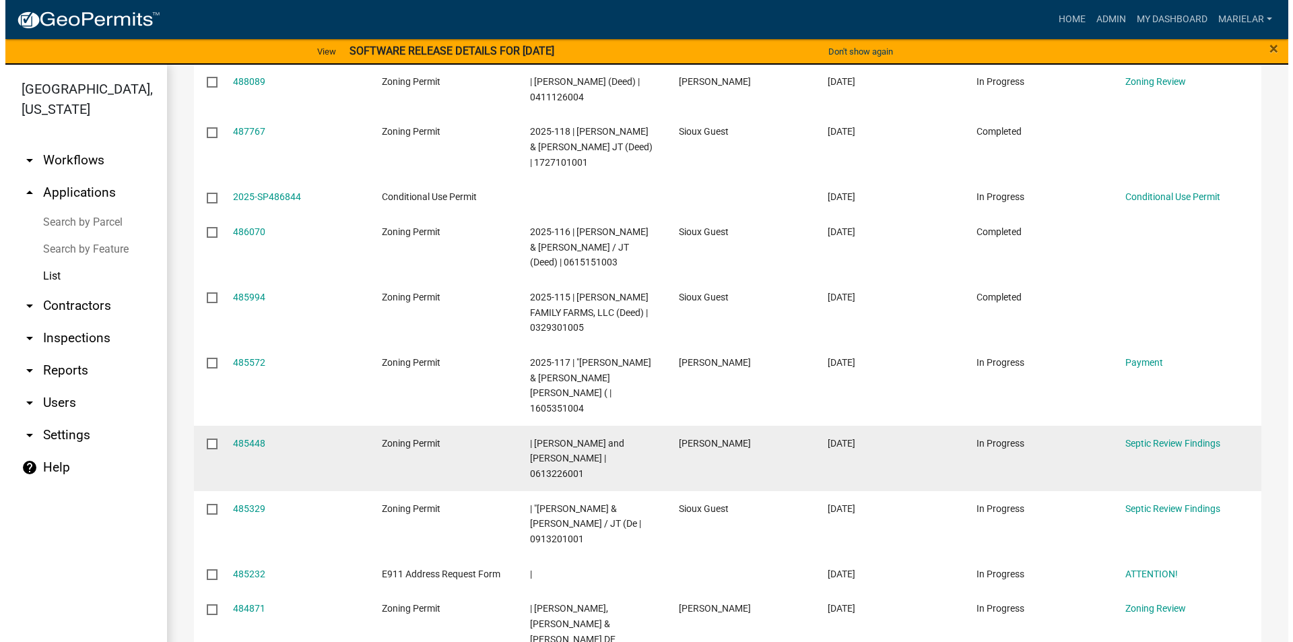
scroll to position [333, 0]
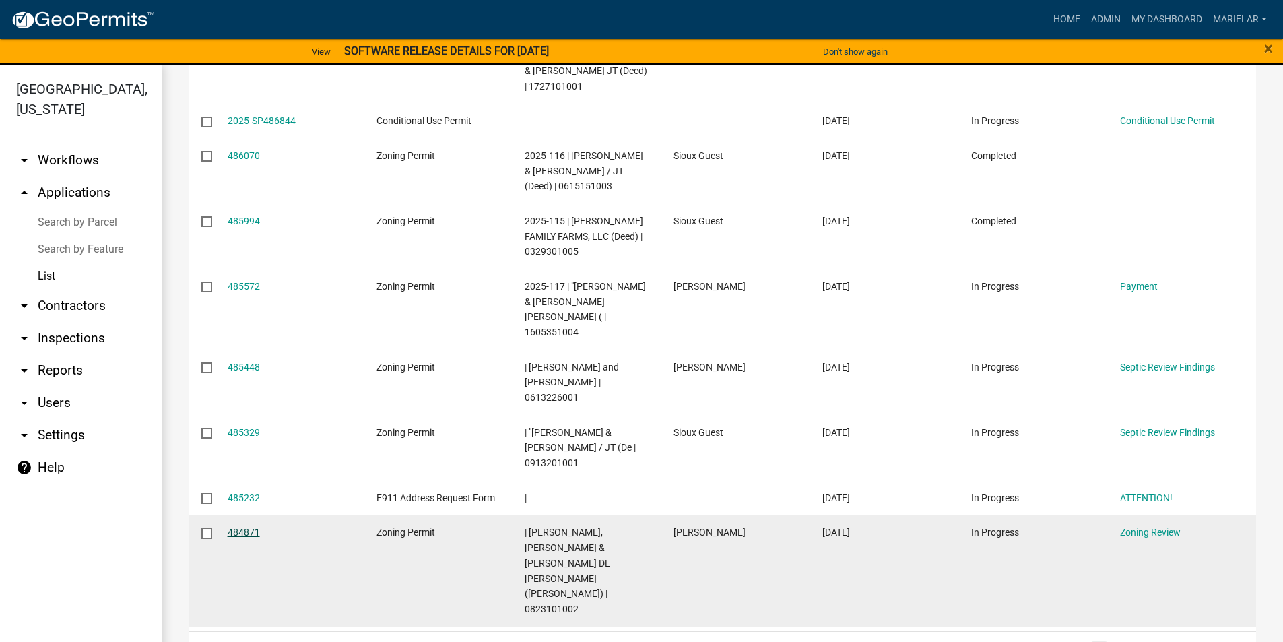
click at [252, 527] on link "484871" at bounding box center [244, 532] width 32 height 11
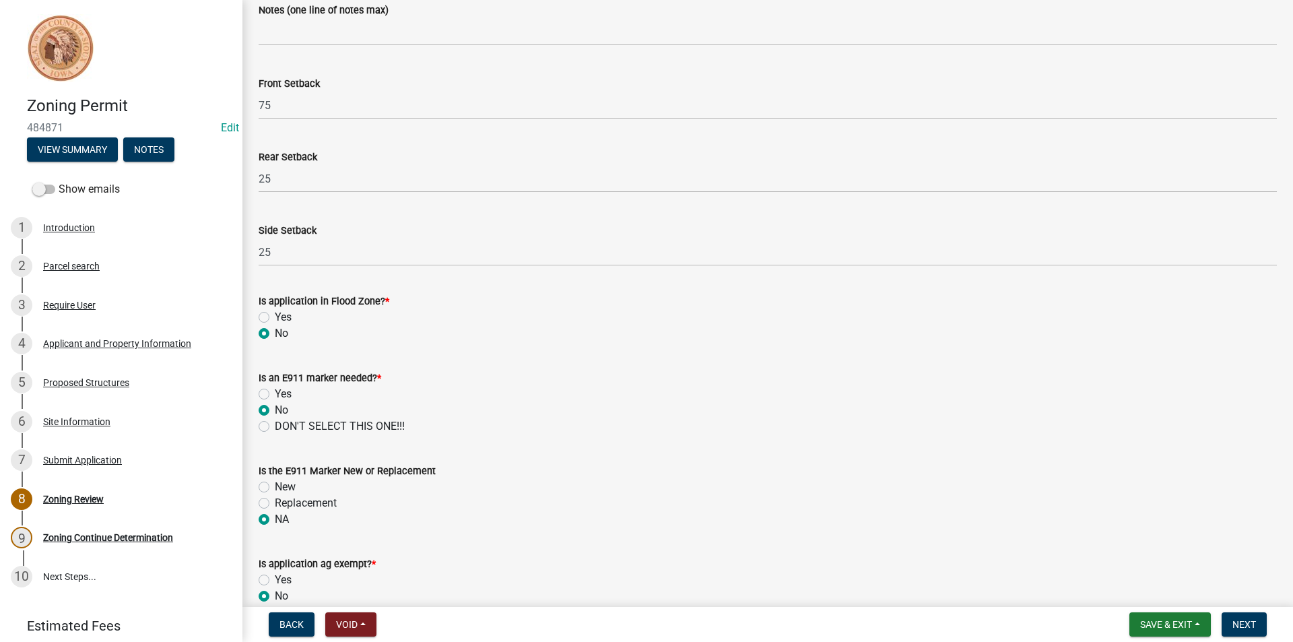
scroll to position [539, 0]
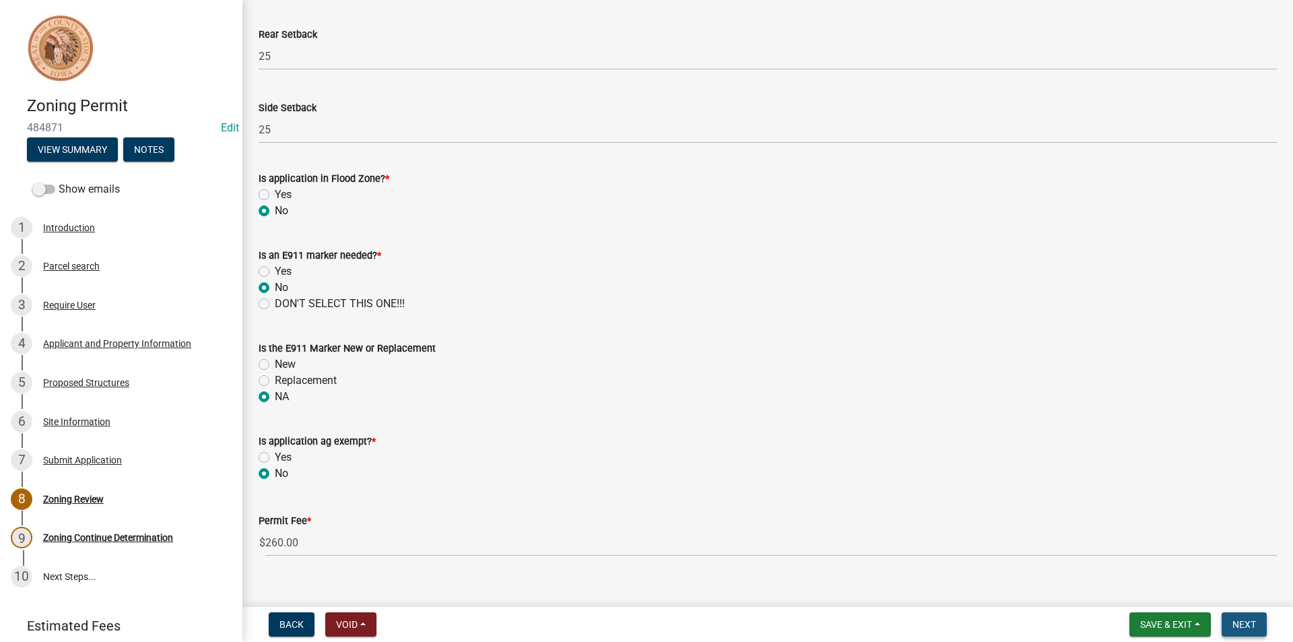
click at [1244, 619] on span "Next" at bounding box center [1244, 624] width 24 height 11
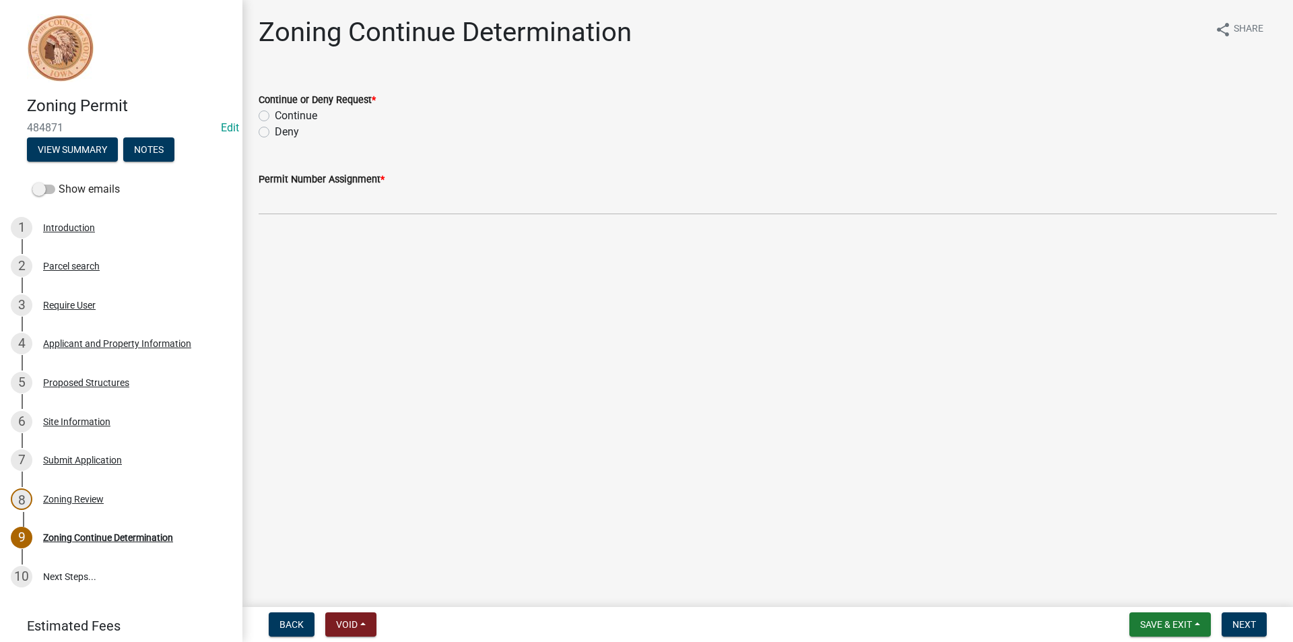
click at [275, 112] on label "Continue" at bounding box center [296, 116] width 42 height 16
click at [275, 112] on input "Continue" at bounding box center [279, 112] width 9 height 9
radio input "true"
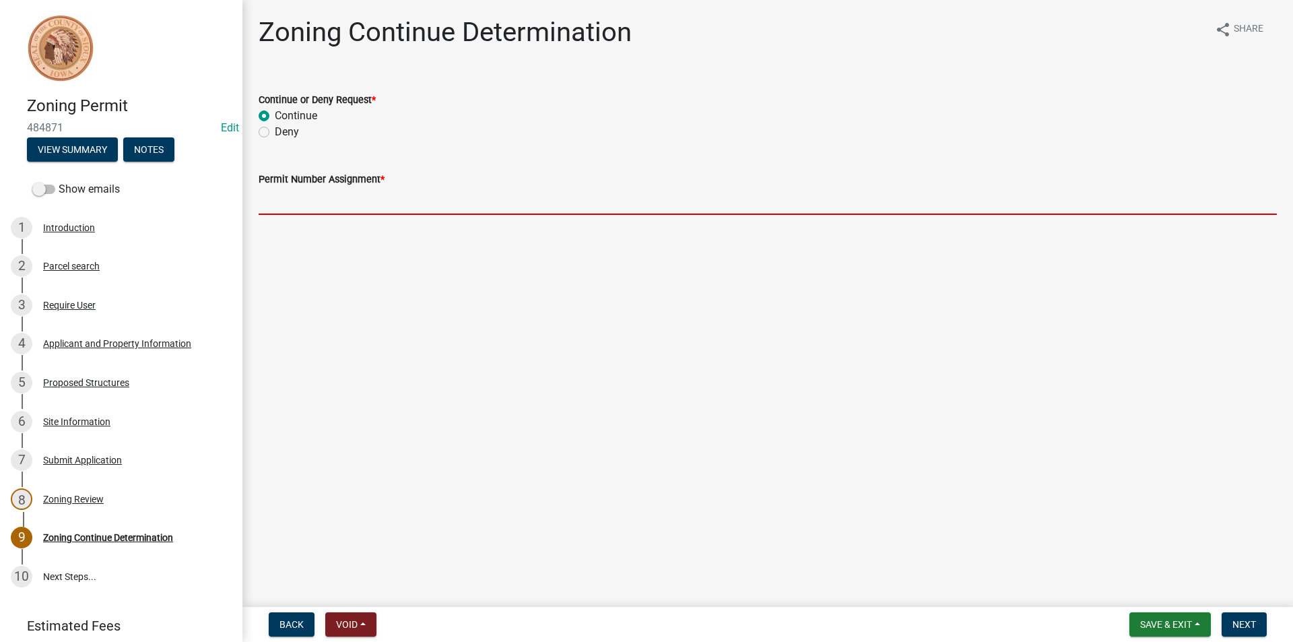
click at [331, 207] on input "Permit Number Assignment *" at bounding box center [768, 201] width 1018 height 28
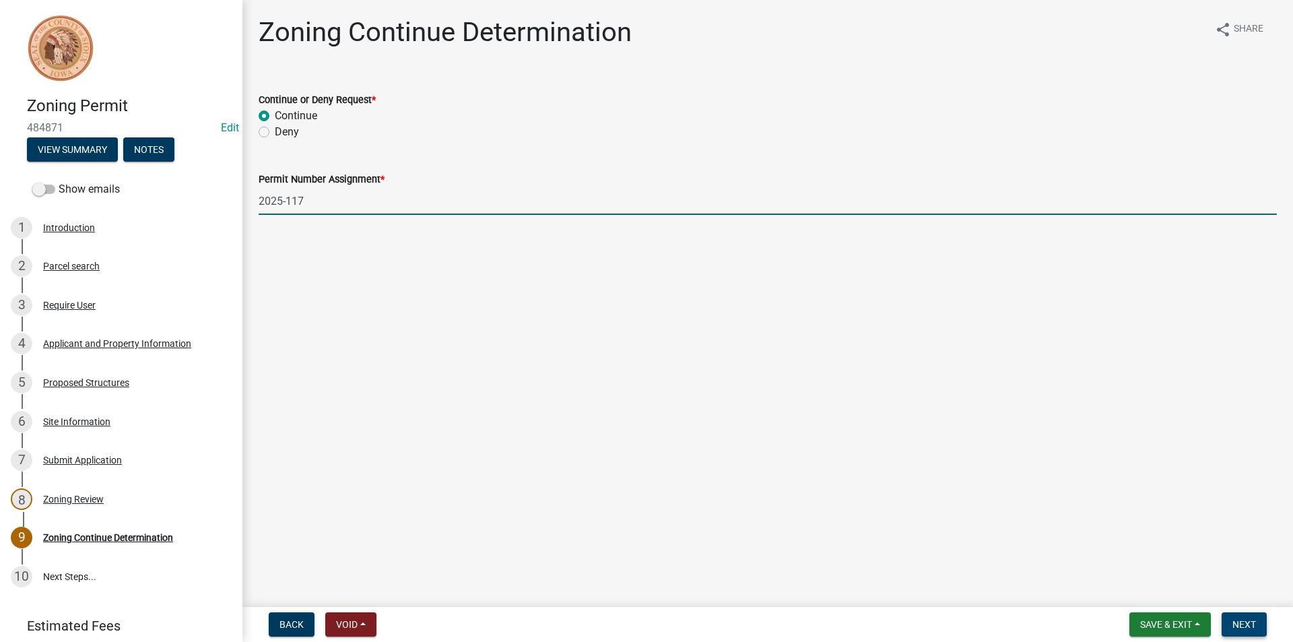
type input "2025-117"
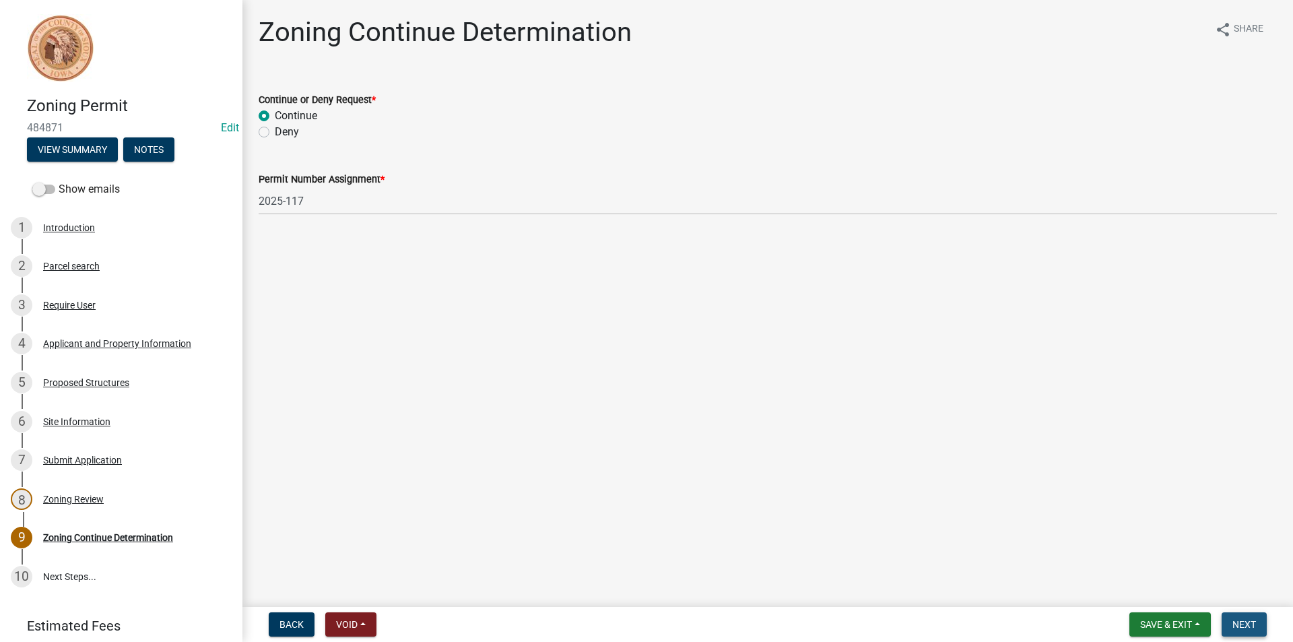
click at [1251, 625] on span "Next" at bounding box center [1244, 624] width 24 height 11
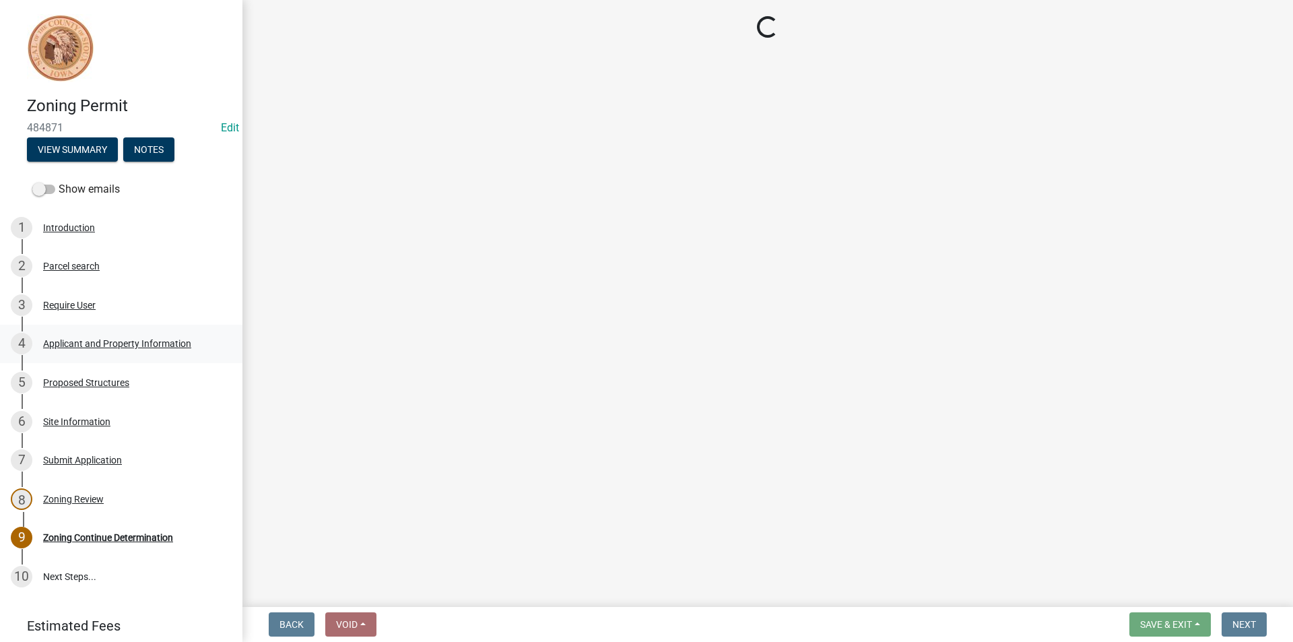
select select "3: 3"
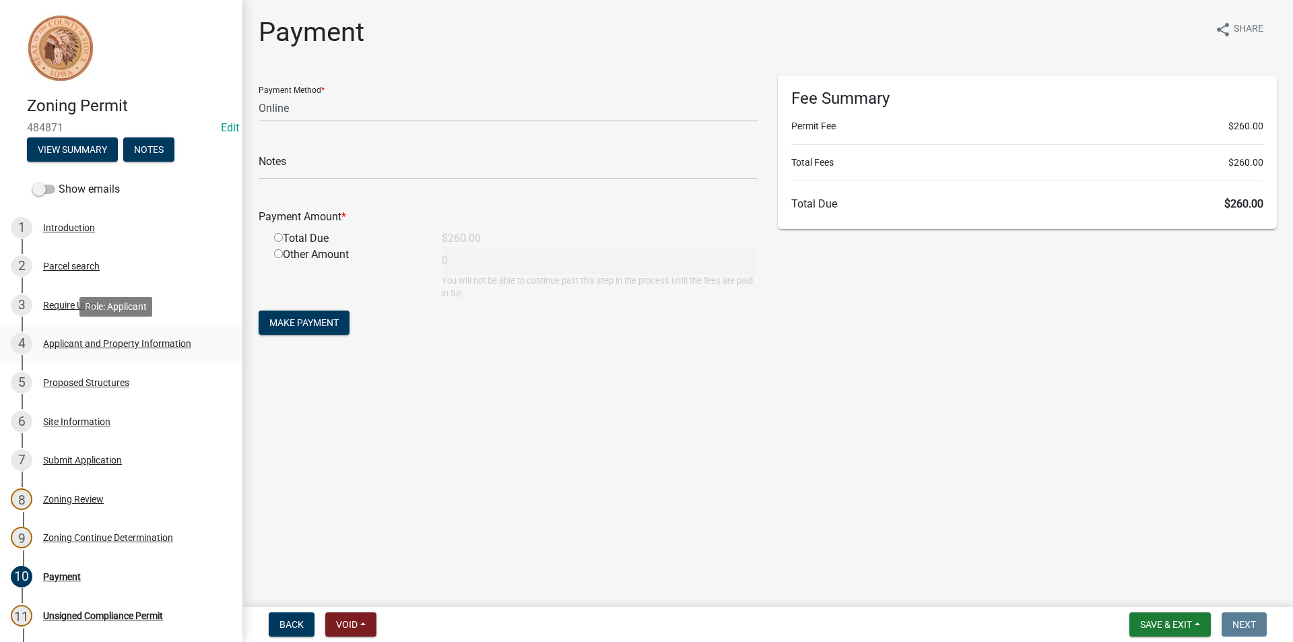
click at [129, 347] on div "Applicant and Property Information" at bounding box center [117, 343] width 148 height 9
